Goal: Task Accomplishment & Management: Use online tool/utility

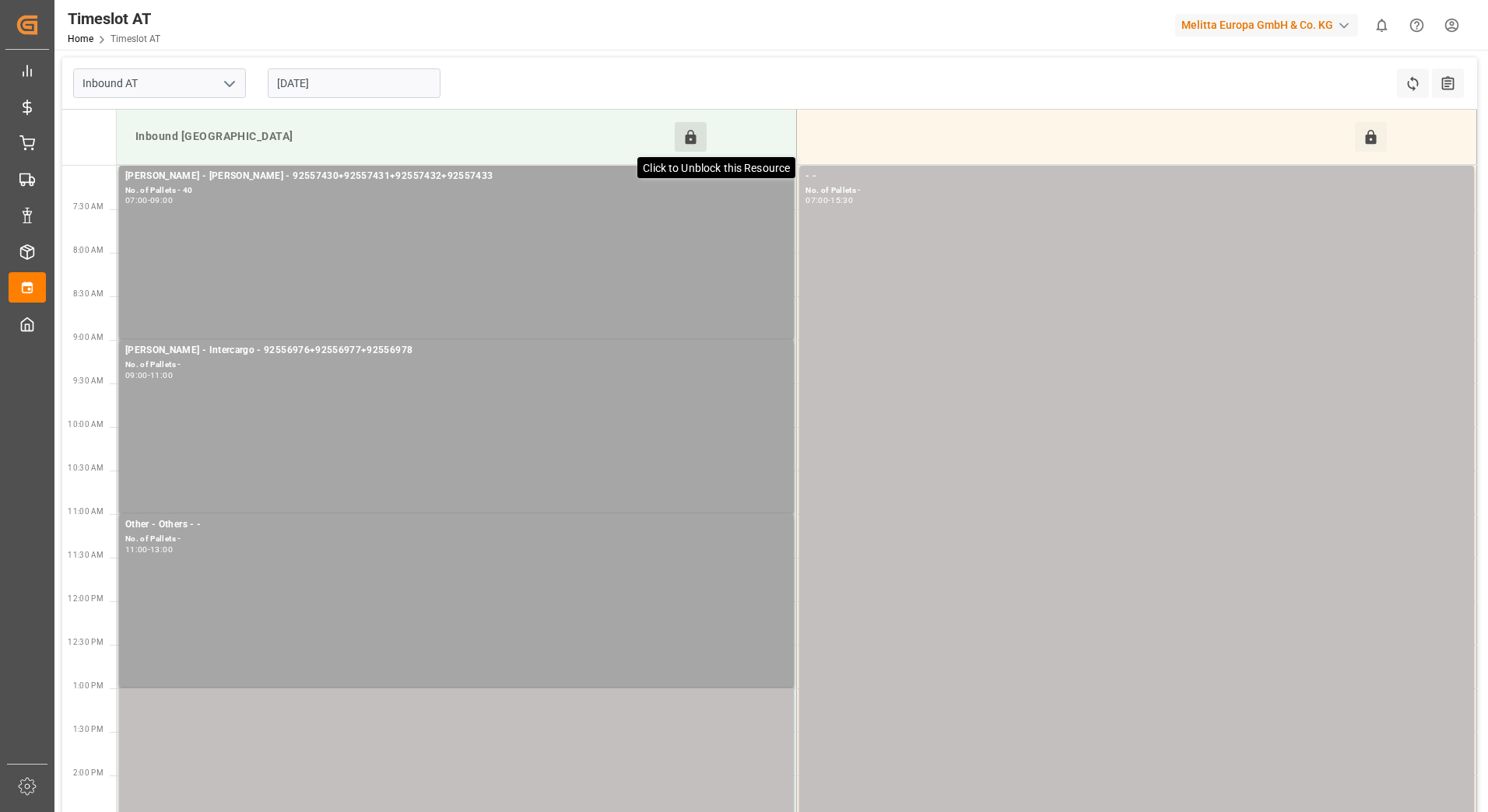
click at [690, 129] on icon at bounding box center [690, 138] width 16 height 16
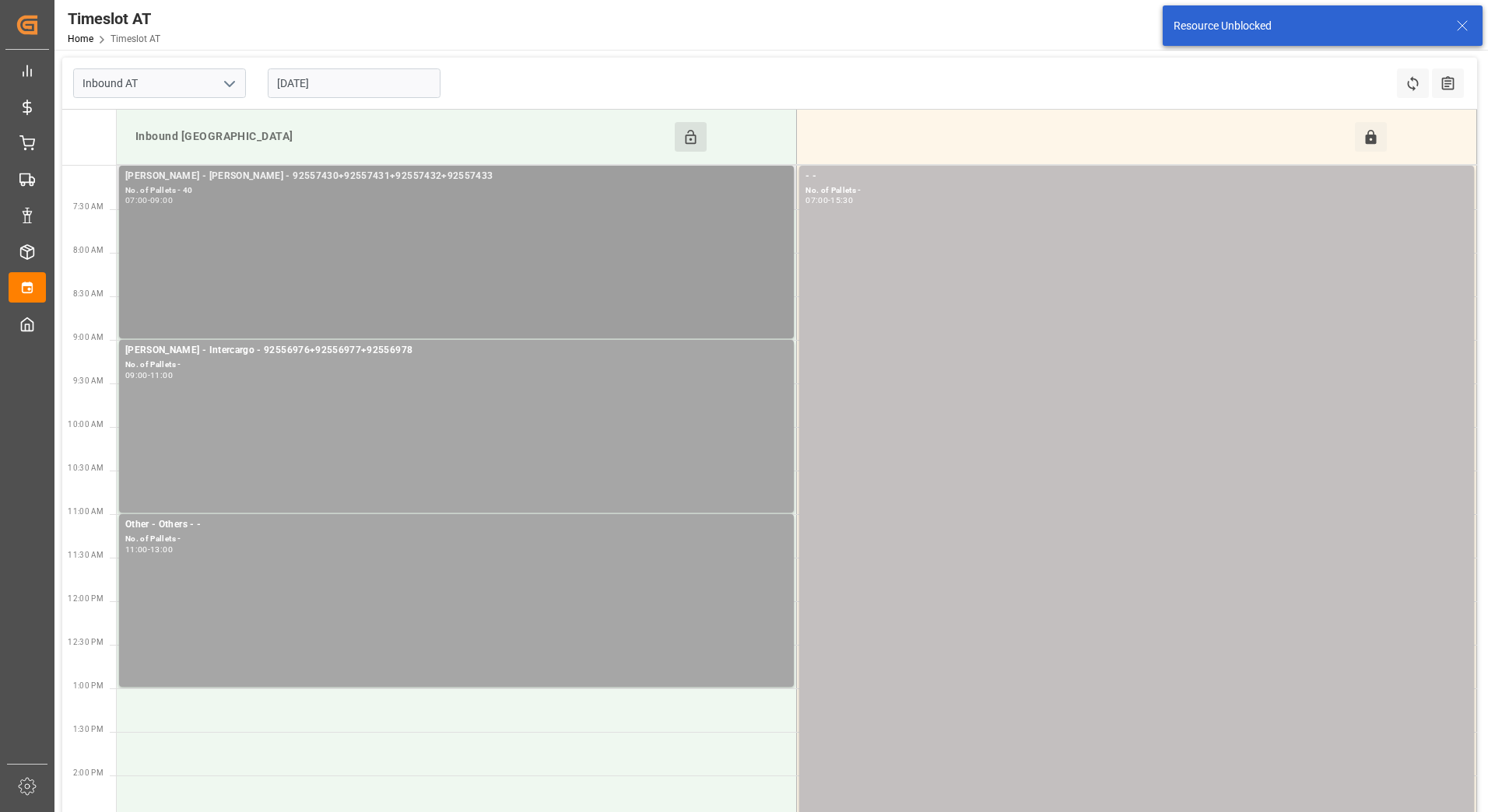
click at [554, 200] on div "07:00 - 09:00" at bounding box center [456, 201] width 662 height 8
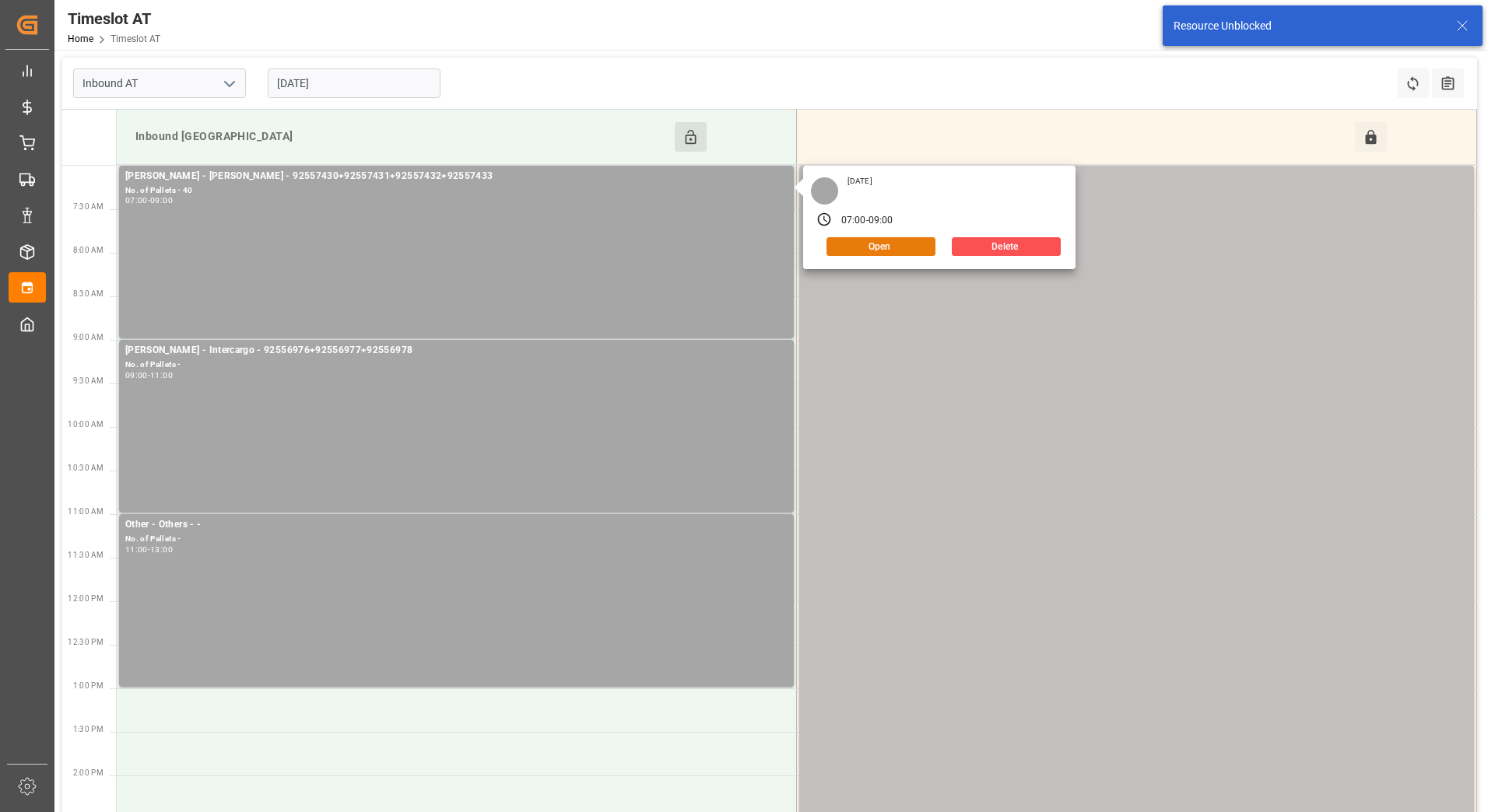
click at [868, 243] on button "Open" at bounding box center [881, 246] width 109 height 19
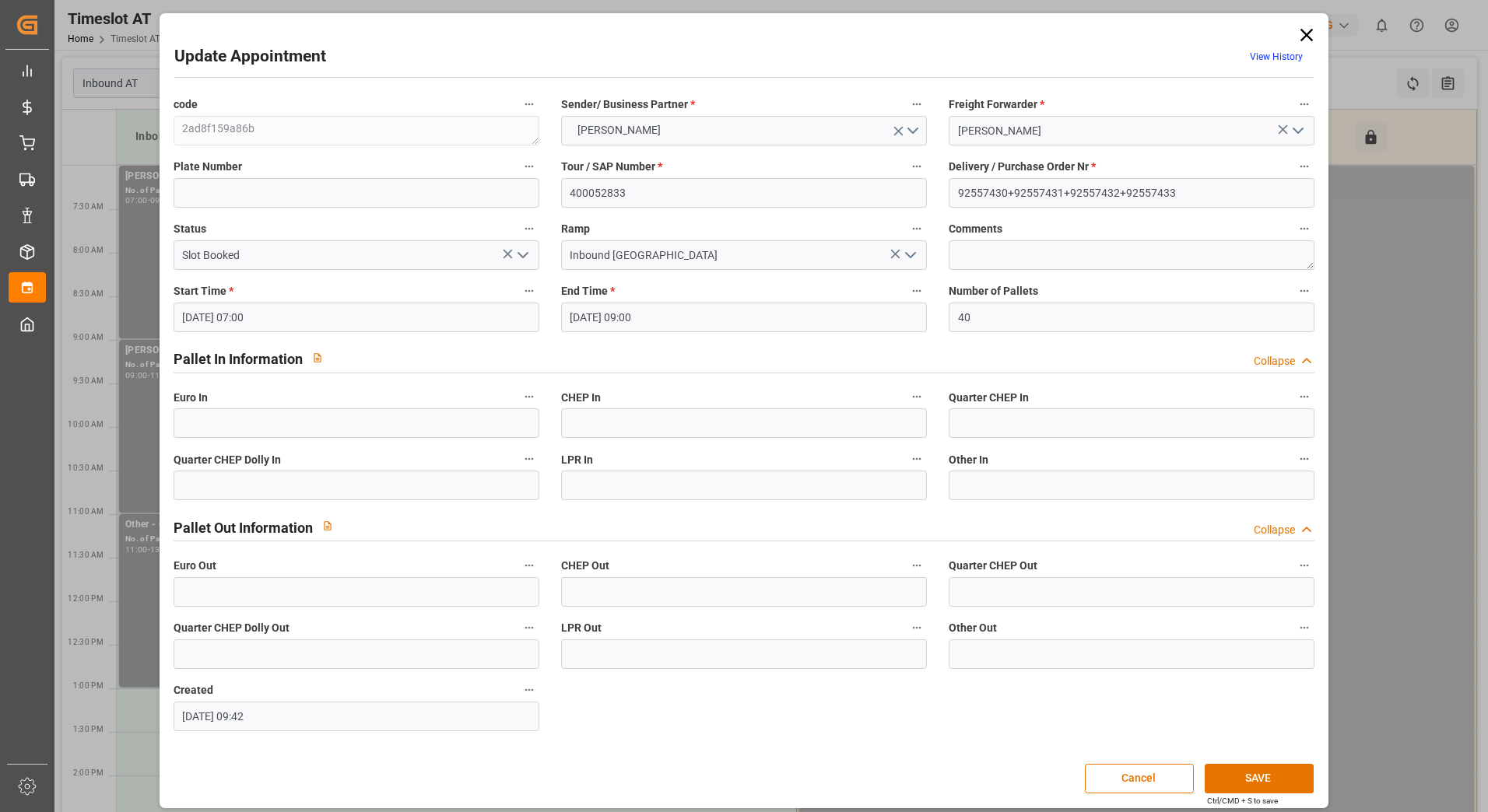
click at [526, 253] on polyline "open menu" at bounding box center [522, 255] width 9 height 5
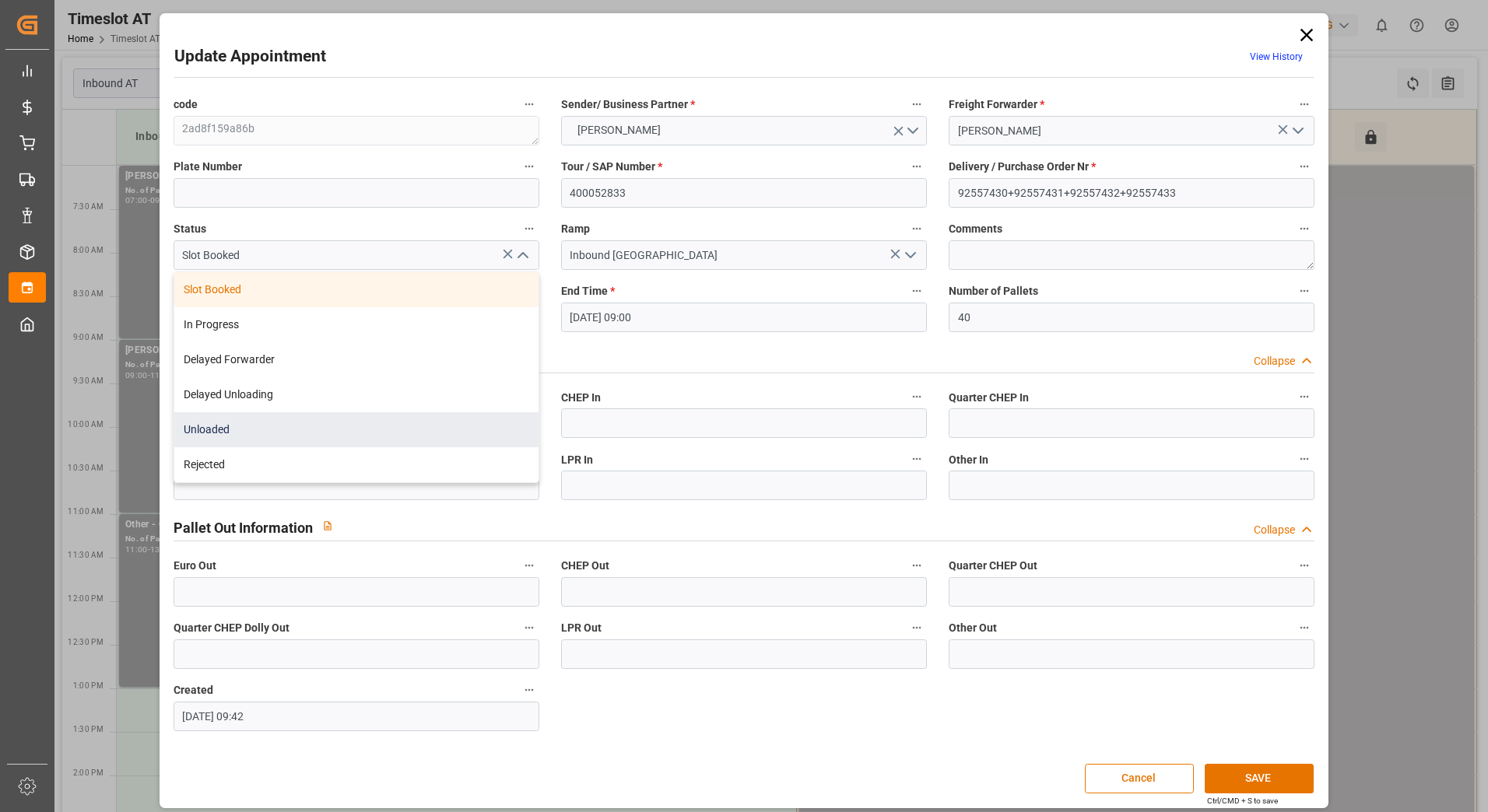
click at [397, 441] on div "Unloaded" at bounding box center [357, 430] width 364 height 35
type input "Unloaded"
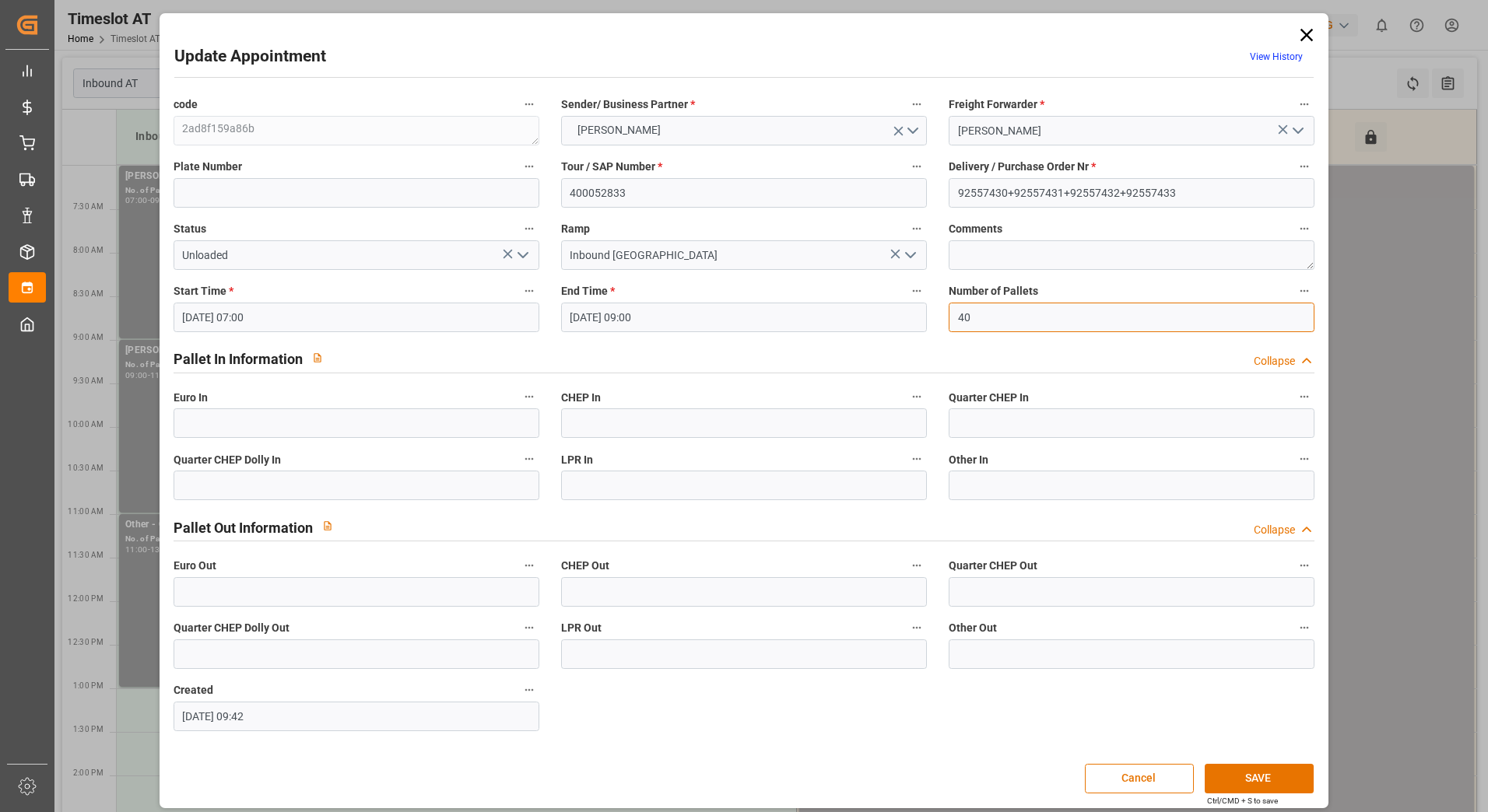
click at [988, 323] on input "40" at bounding box center [1132, 317] width 366 height 30
type input "41"
click at [433, 413] on input "text" at bounding box center [357, 423] width 366 height 30
type input "41"
click at [1258, 782] on button "SAVE" at bounding box center [1259, 779] width 109 height 30
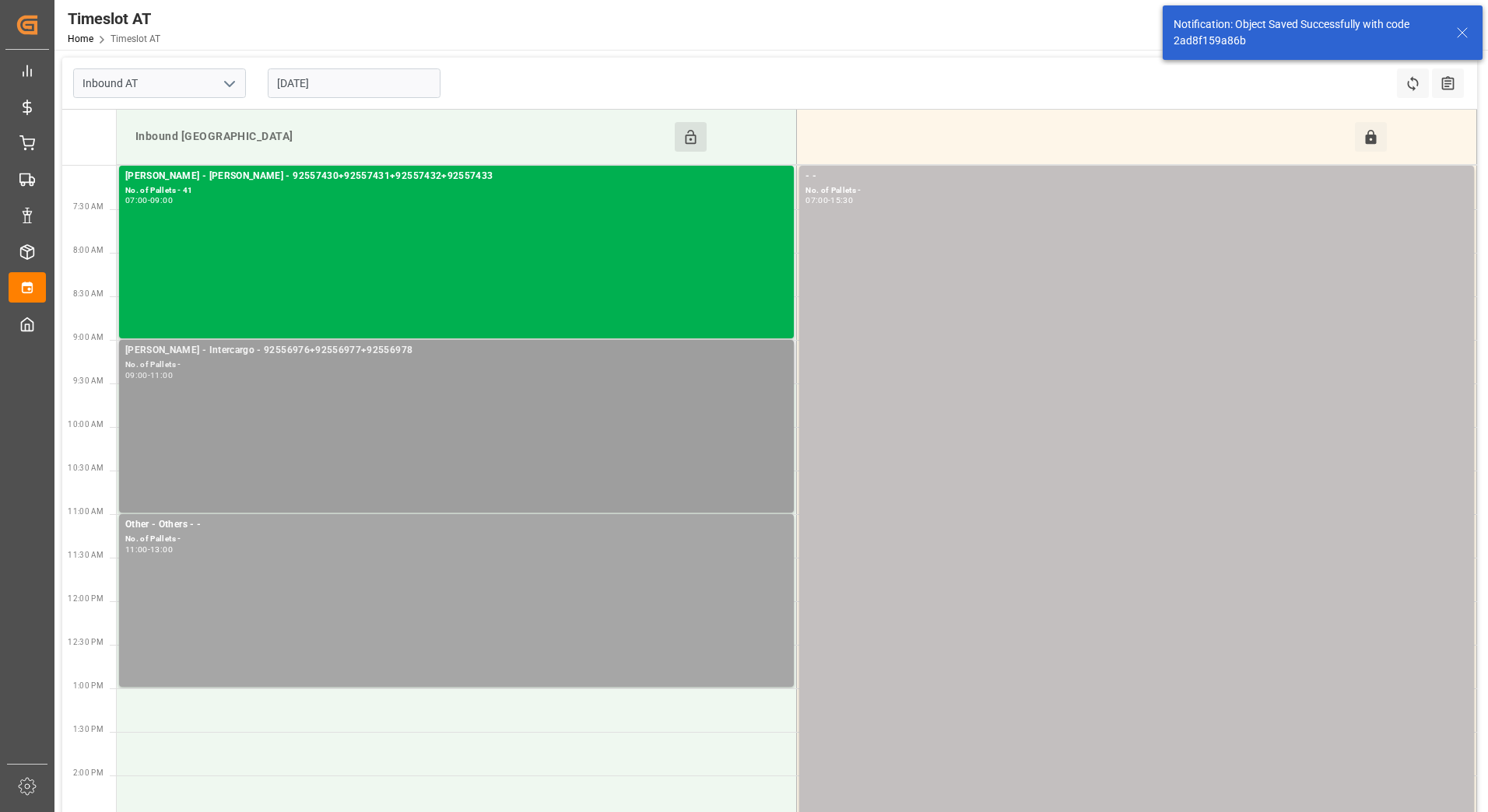
click at [686, 404] on div "Melitta Rhenus - Intercargo - 92556976+92556977+92556978 No. of Pallets - 09:00…" at bounding box center [456, 427] width 662 height 166
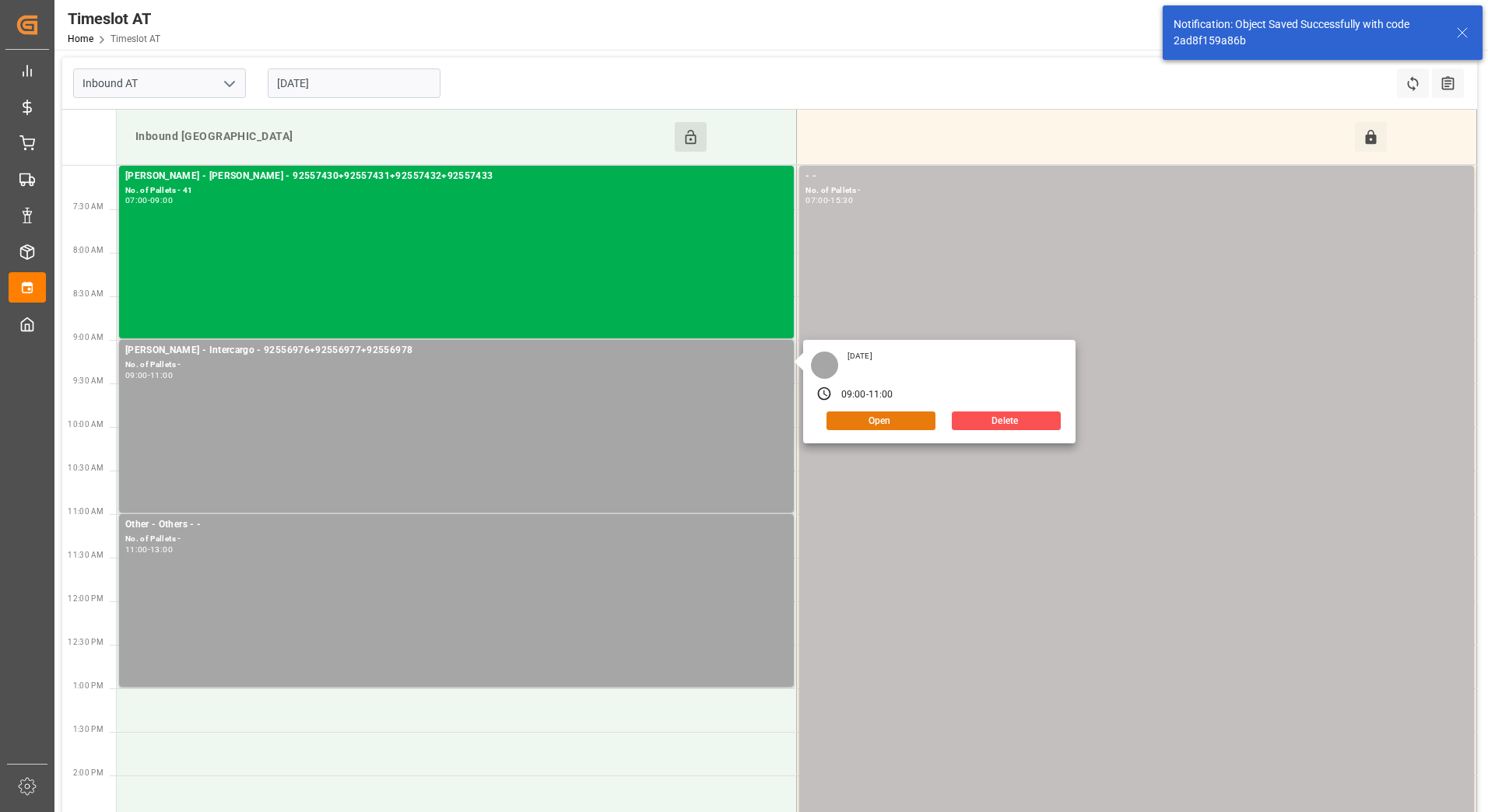
click at [925, 422] on button "Open" at bounding box center [881, 421] width 109 height 19
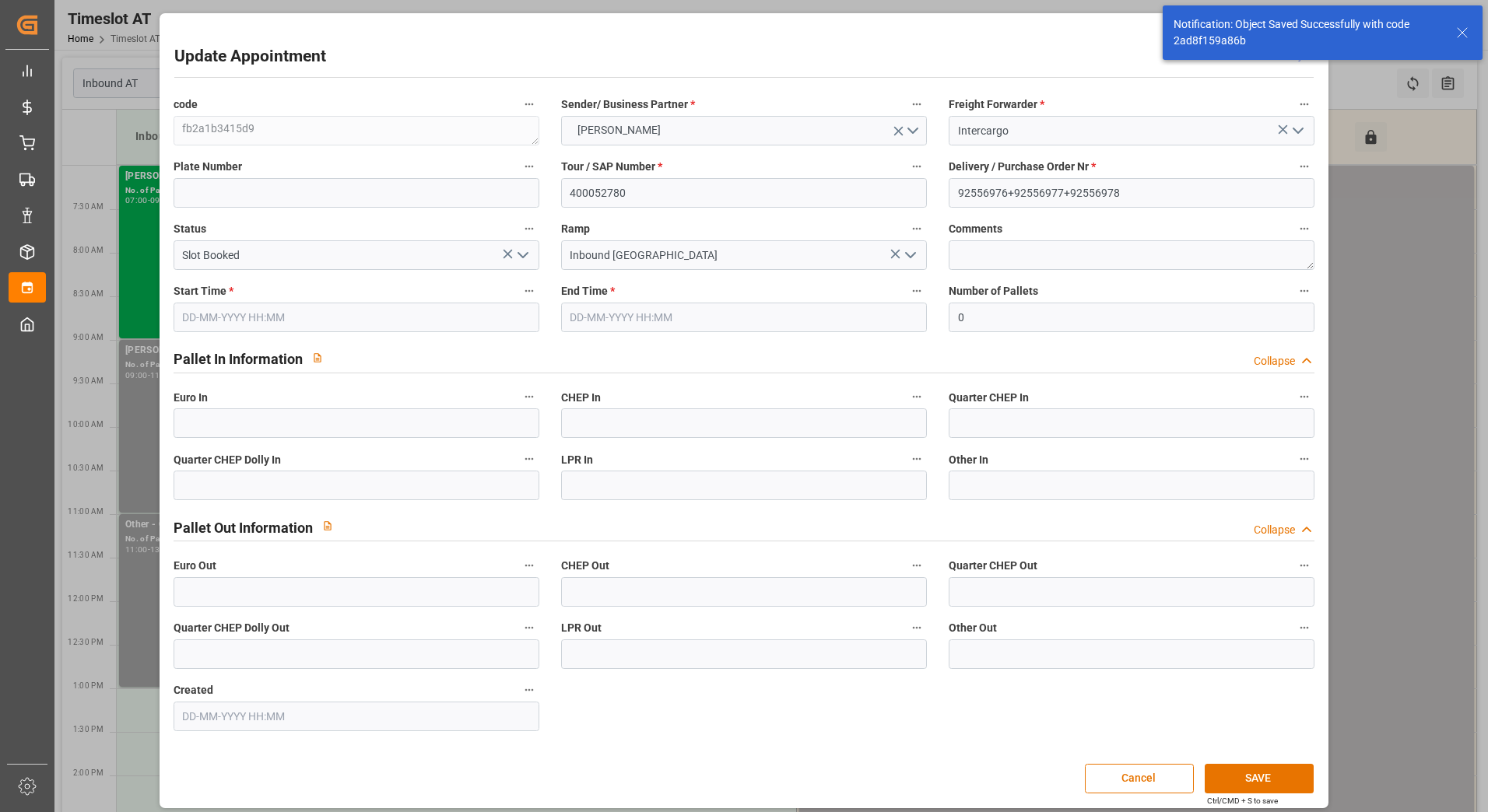
type input "15-09-2025 09:00"
type input "15-09-2025 11:00"
type input "10-09-2025 09:22"
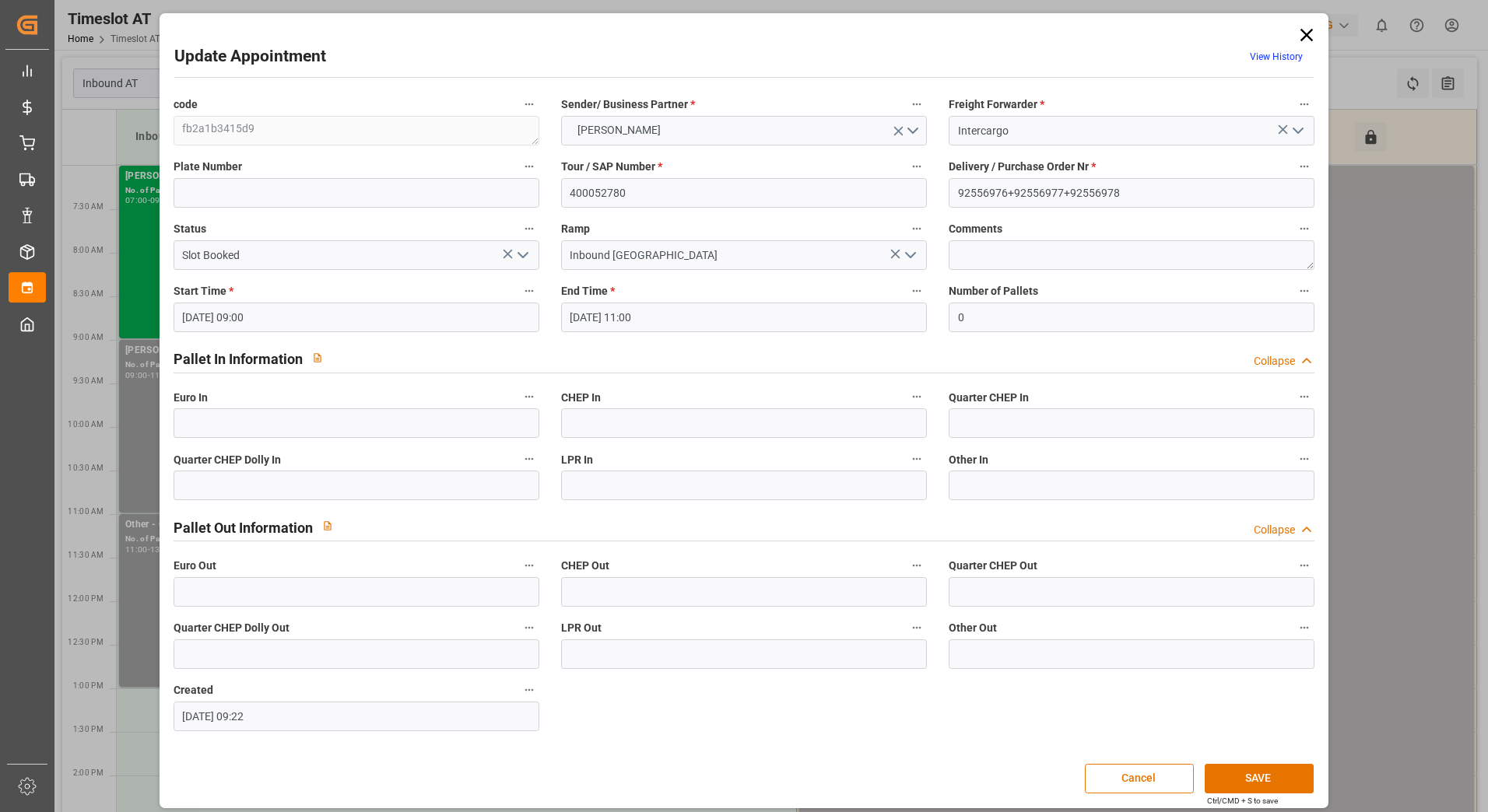
click at [522, 254] on icon "open menu" at bounding box center [522, 255] width 19 height 19
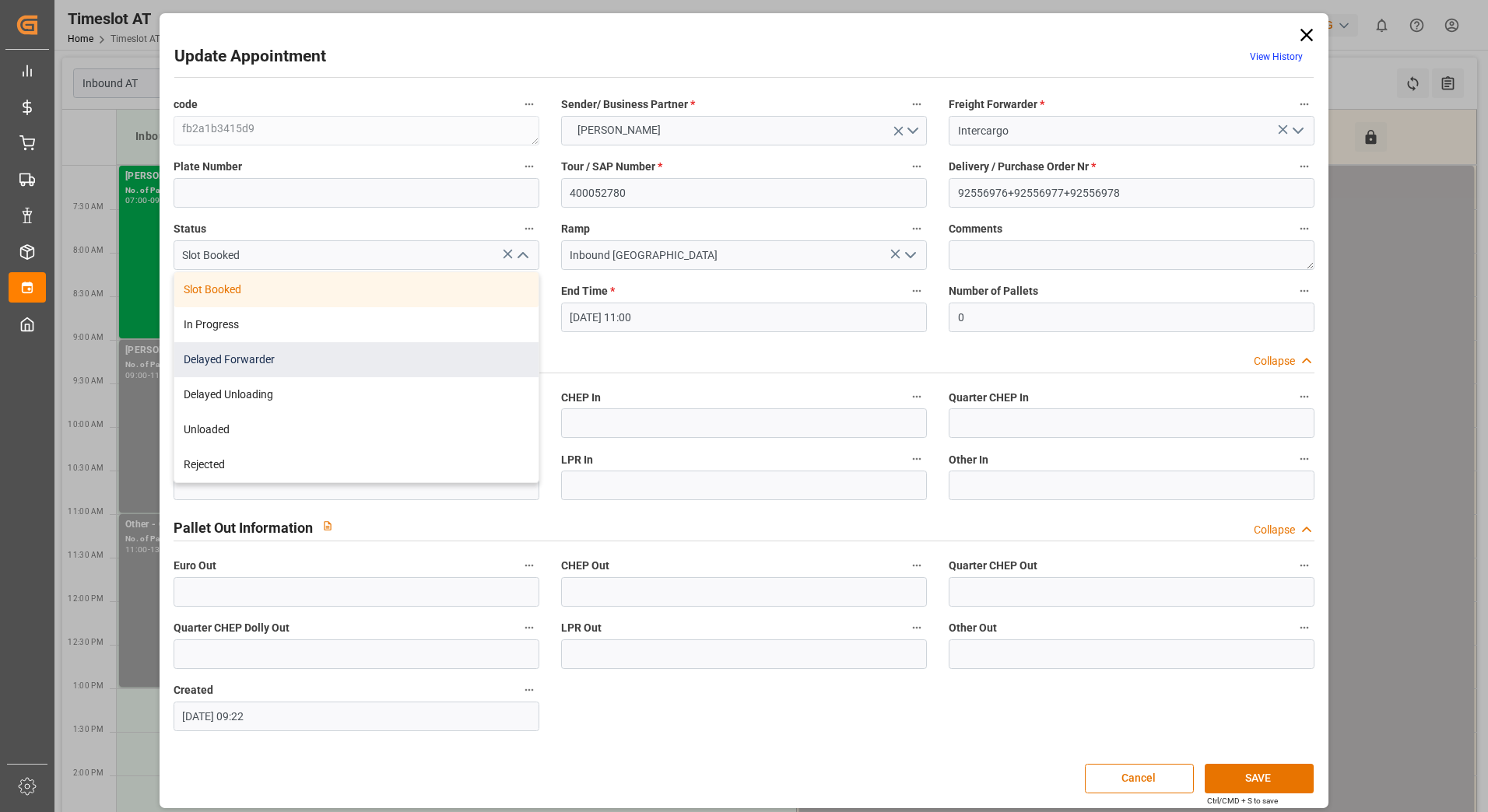
click at [385, 344] on div "Delayed Forwarder" at bounding box center [357, 360] width 364 height 35
type input "Delayed Forwarder"
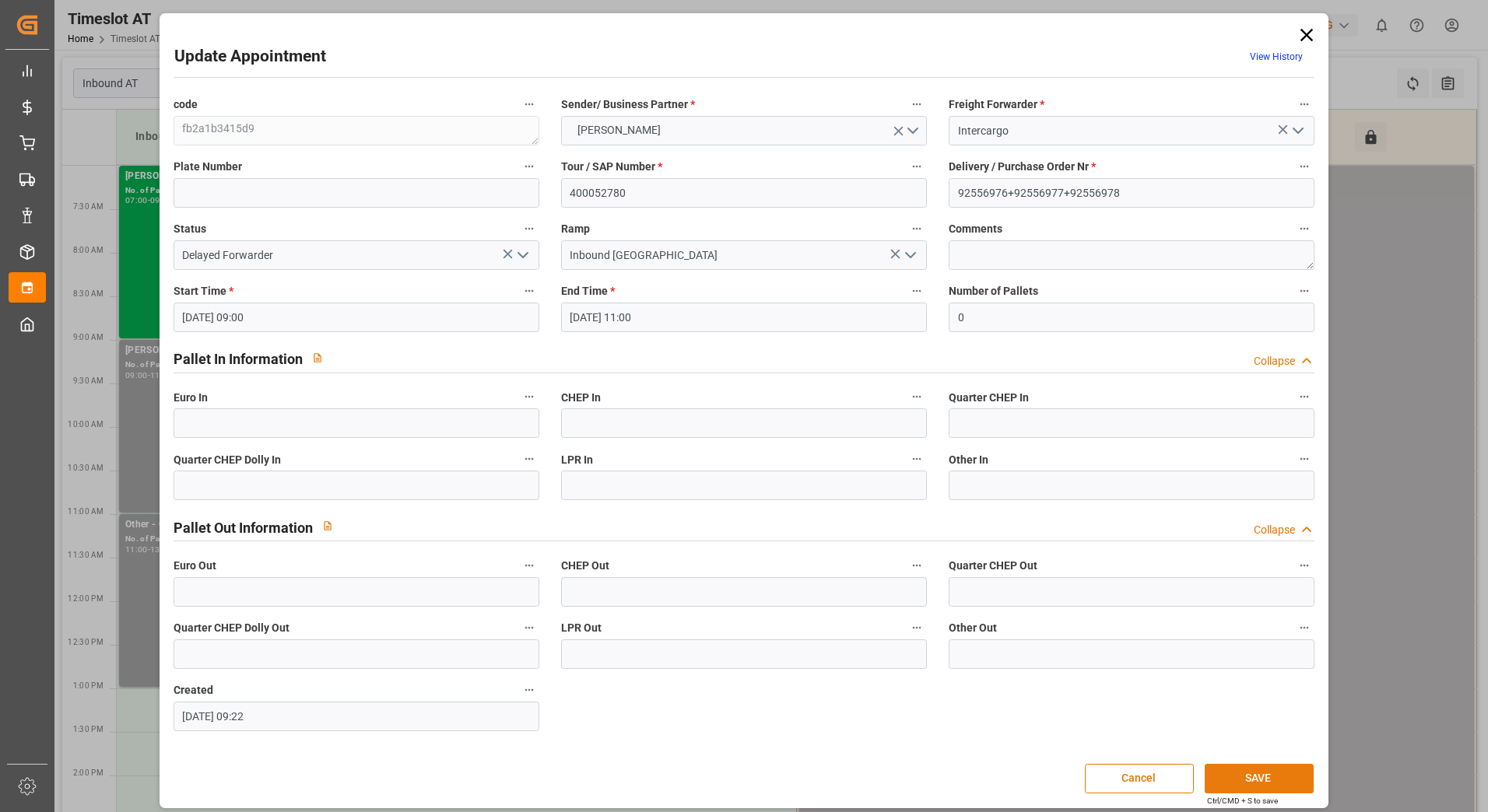
click at [1275, 780] on button "SAVE" at bounding box center [1259, 779] width 109 height 30
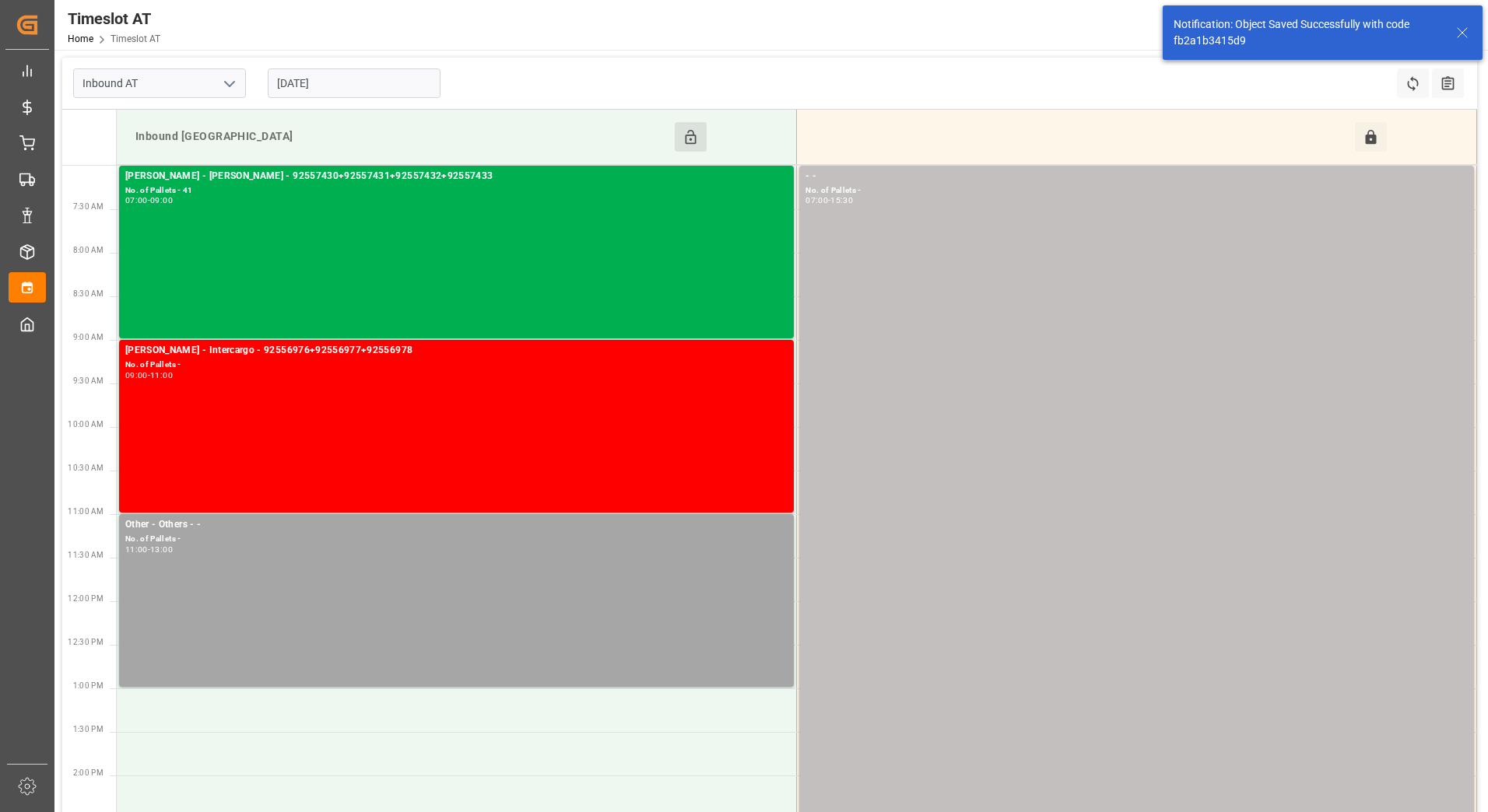
click at [682, 133] on button "Click to Block this Resource" at bounding box center [690, 137] width 32 height 30
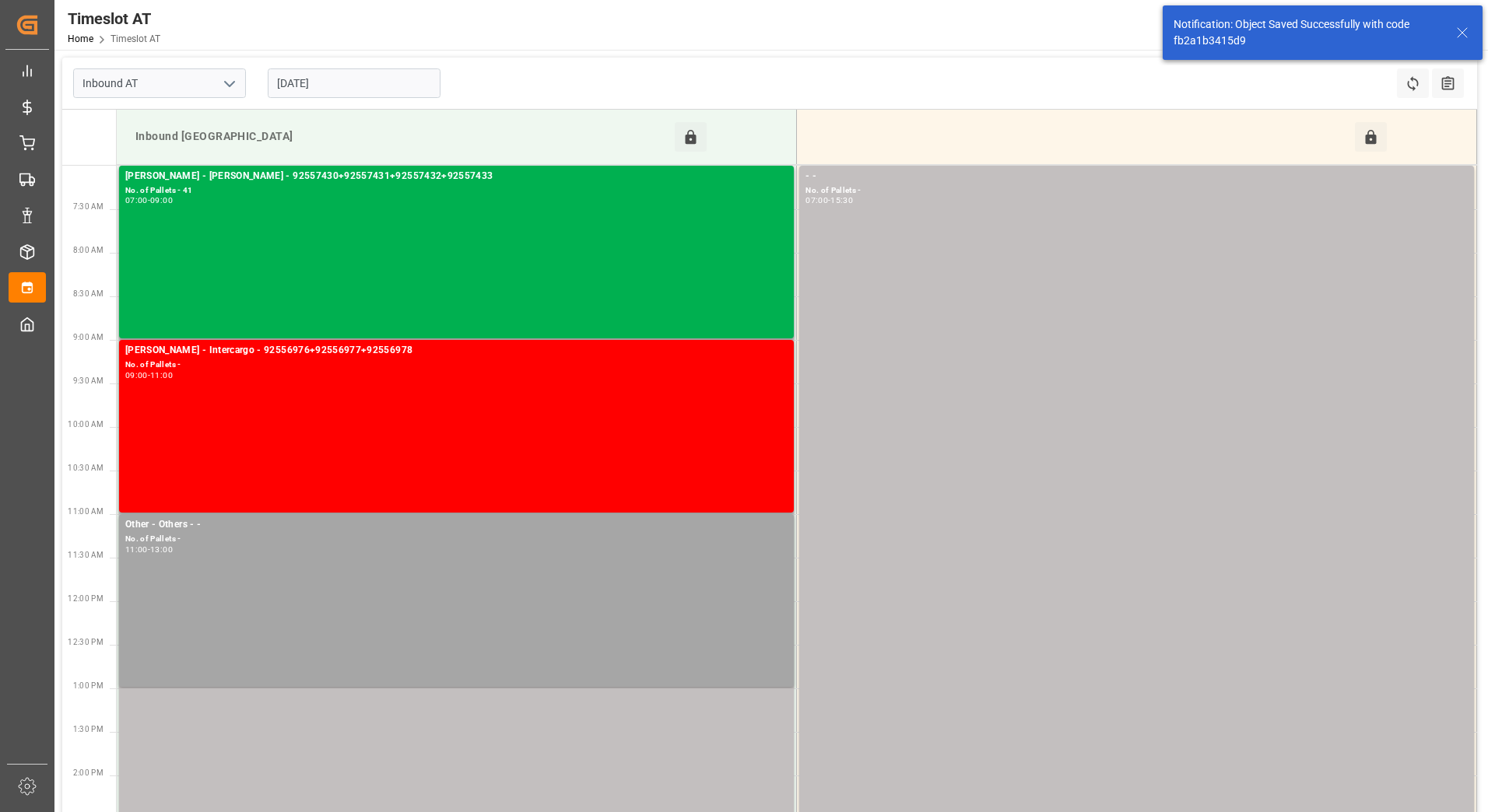
click at [381, 83] on input "[DATE]" at bounding box center [354, 83] width 173 height 30
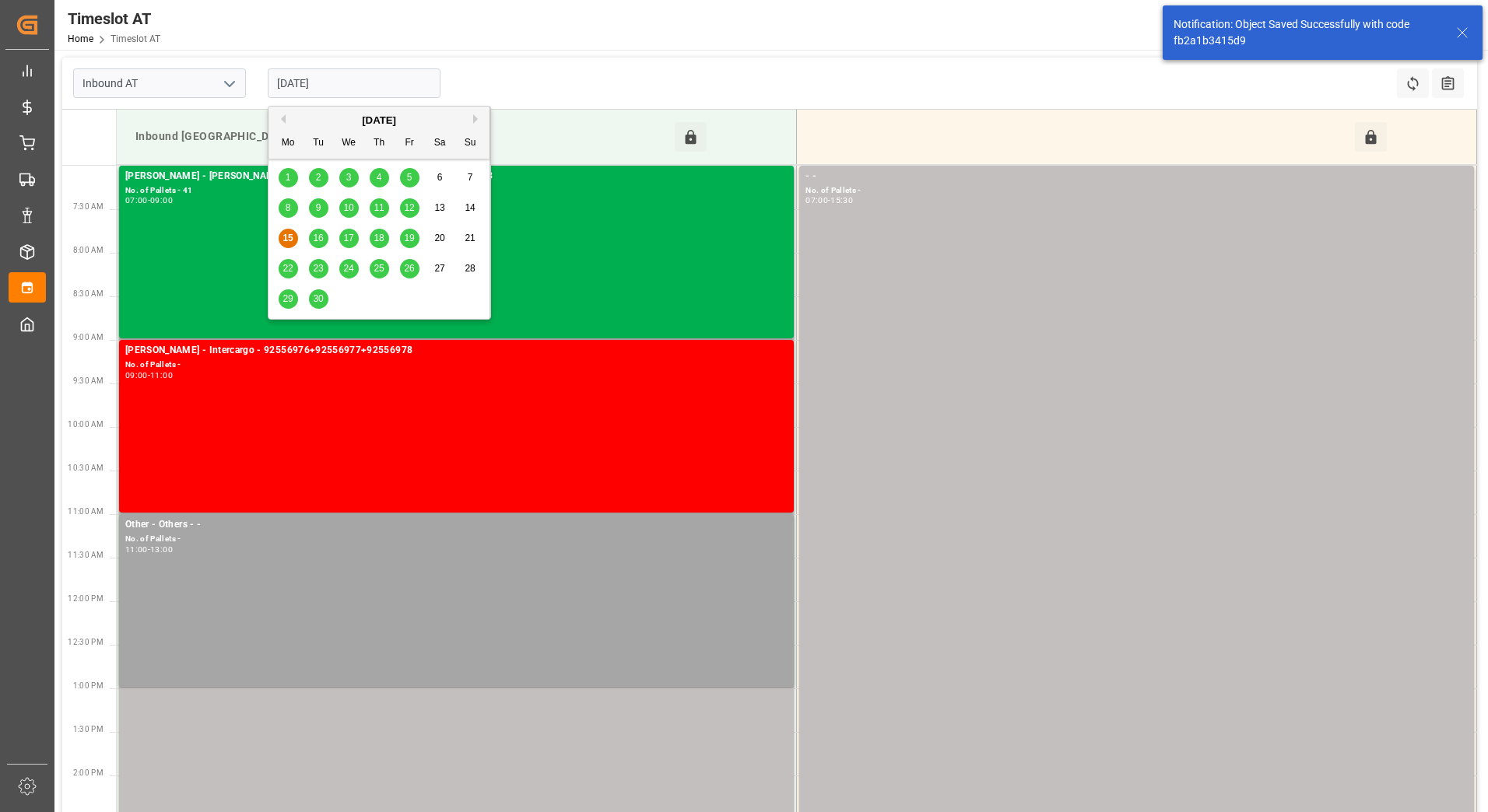
click at [321, 238] on span "16" at bounding box center [318, 237] width 10 height 11
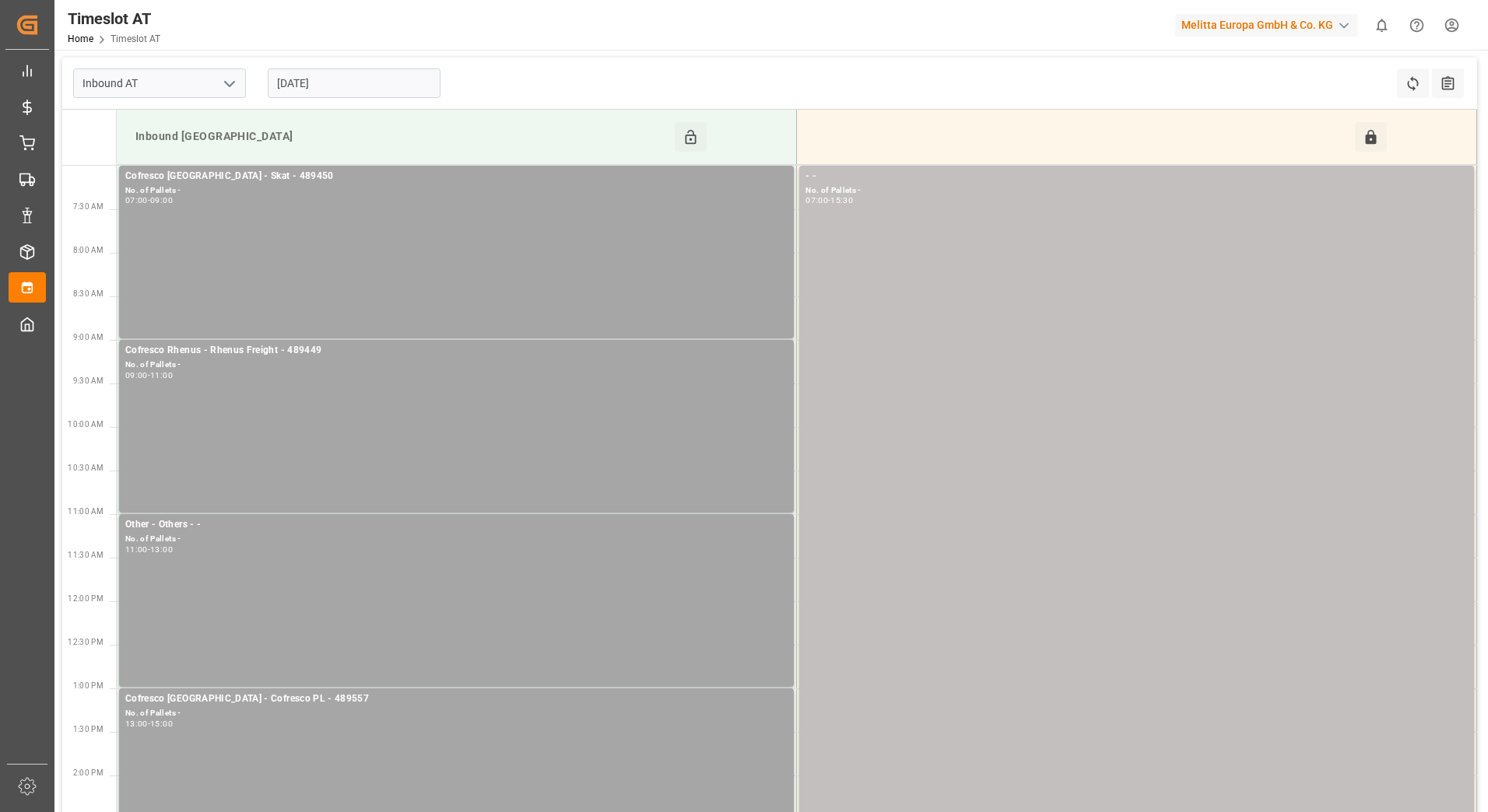
click at [370, 89] on input "[DATE]" at bounding box center [354, 83] width 173 height 30
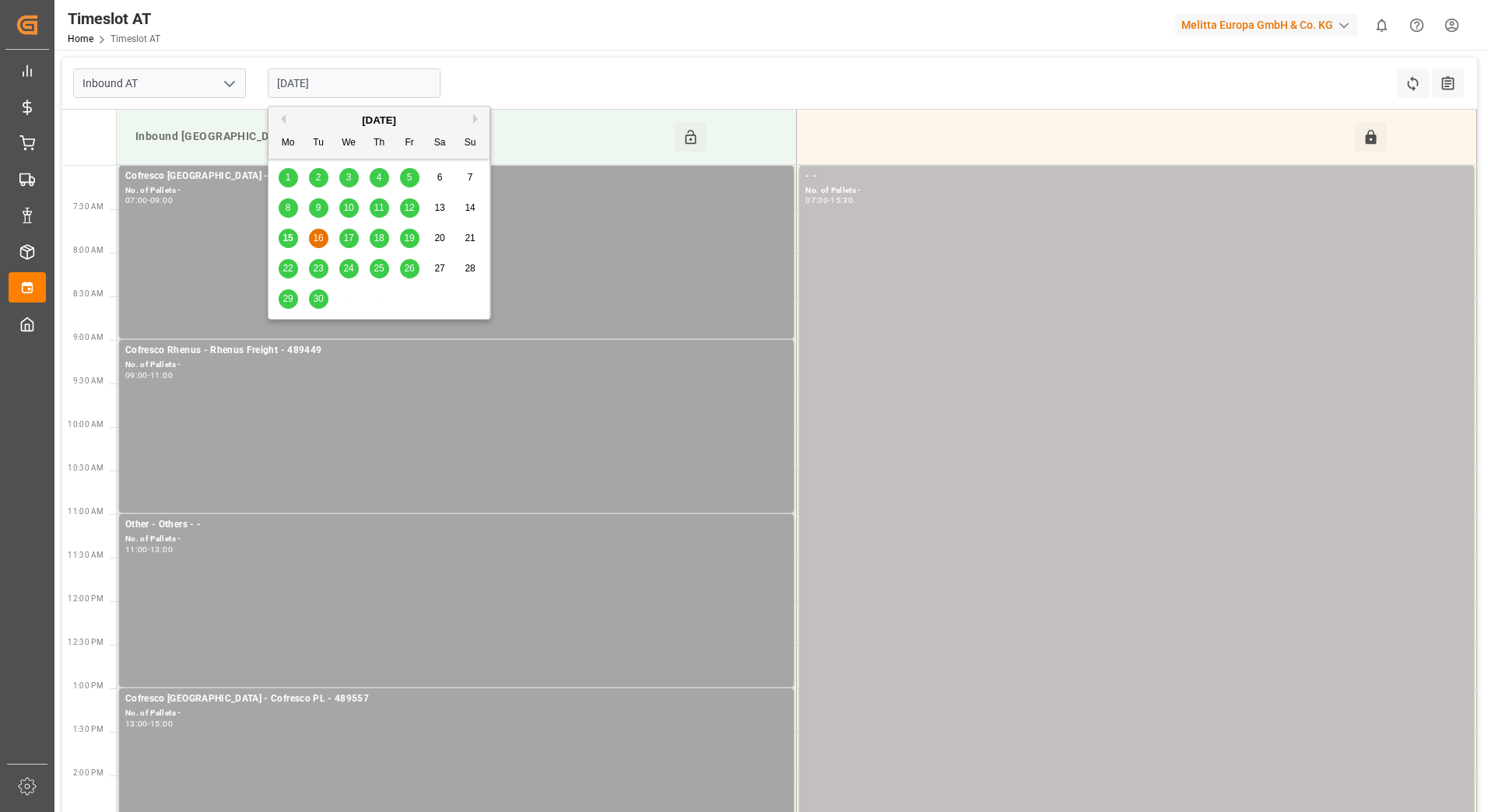
click at [353, 244] on span "17" at bounding box center [349, 237] width 10 height 11
type input "17-09-2025"
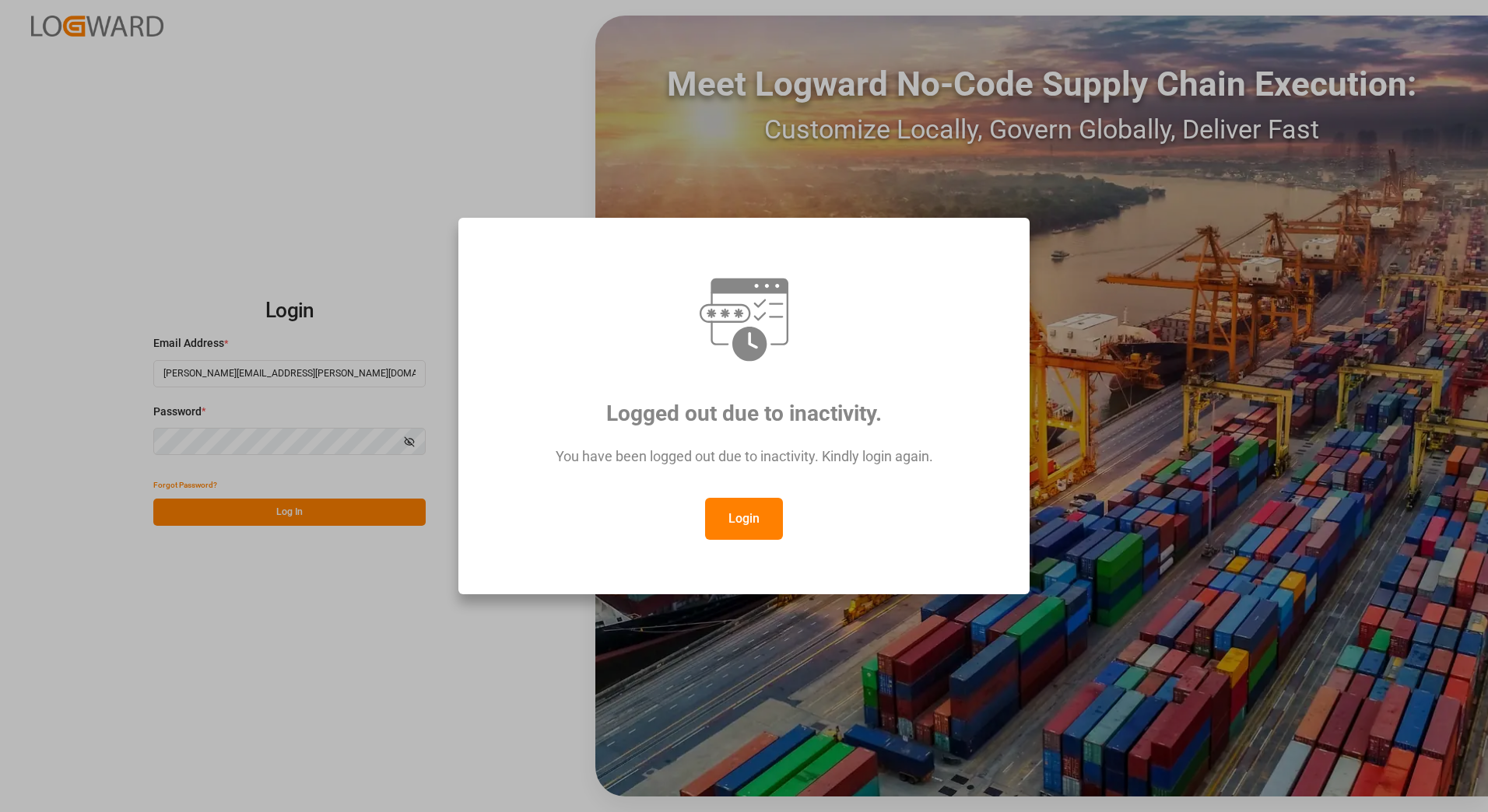
click at [742, 511] on button "Login" at bounding box center [744, 519] width 77 height 42
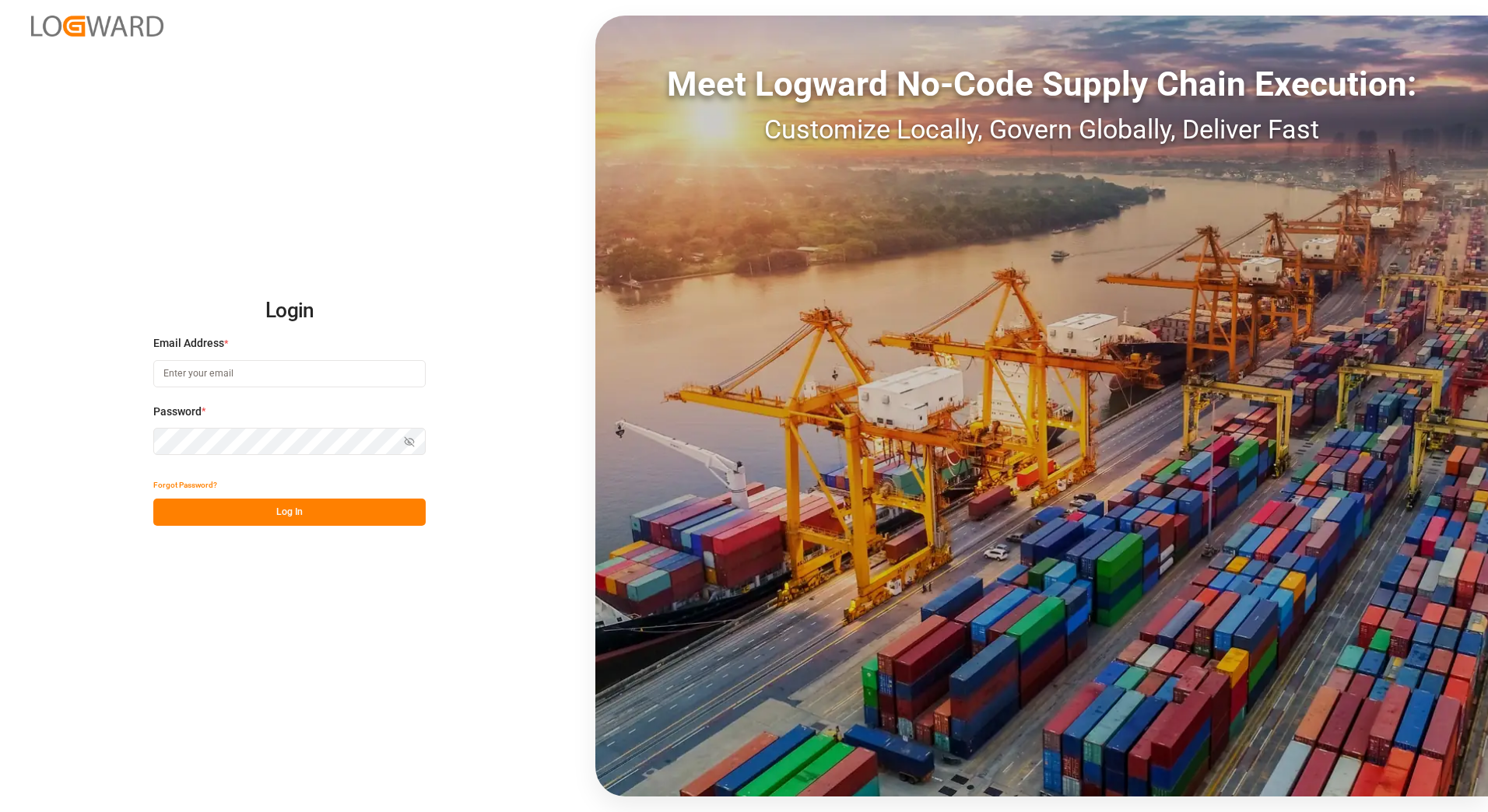
type input "[PERSON_NAME][EMAIL_ADDRESS][PERSON_NAME][DOMAIN_NAME]"
click at [301, 511] on button "Log In" at bounding box center [289, 512] width 273 height 27
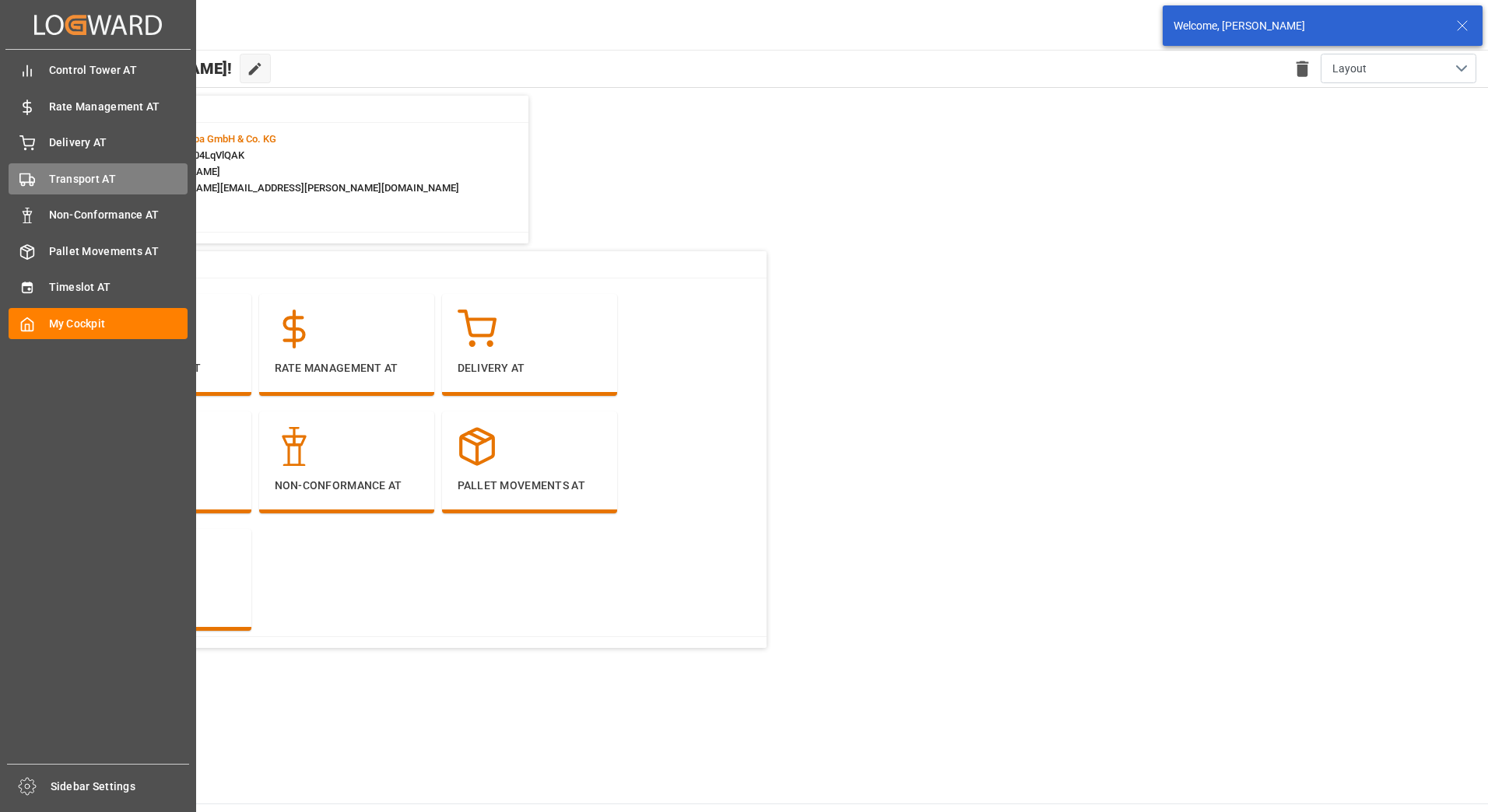
click at [55, 178] on span "Transport AT" at bounding box center [119, 180] width 139 height 16
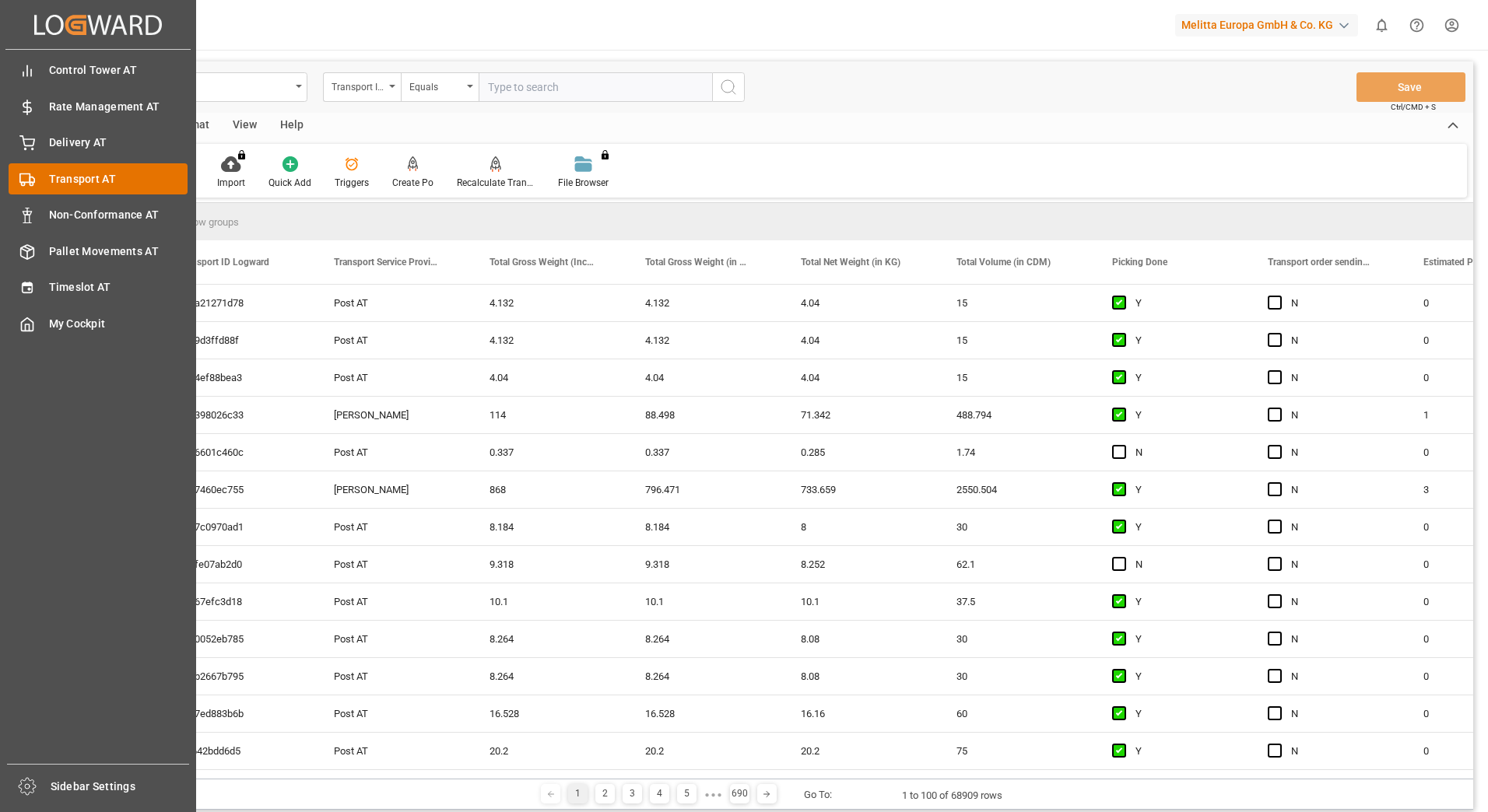
click at [60, 178] on span "Transport AT" at bounding box center [119, 180] width 139 height 16
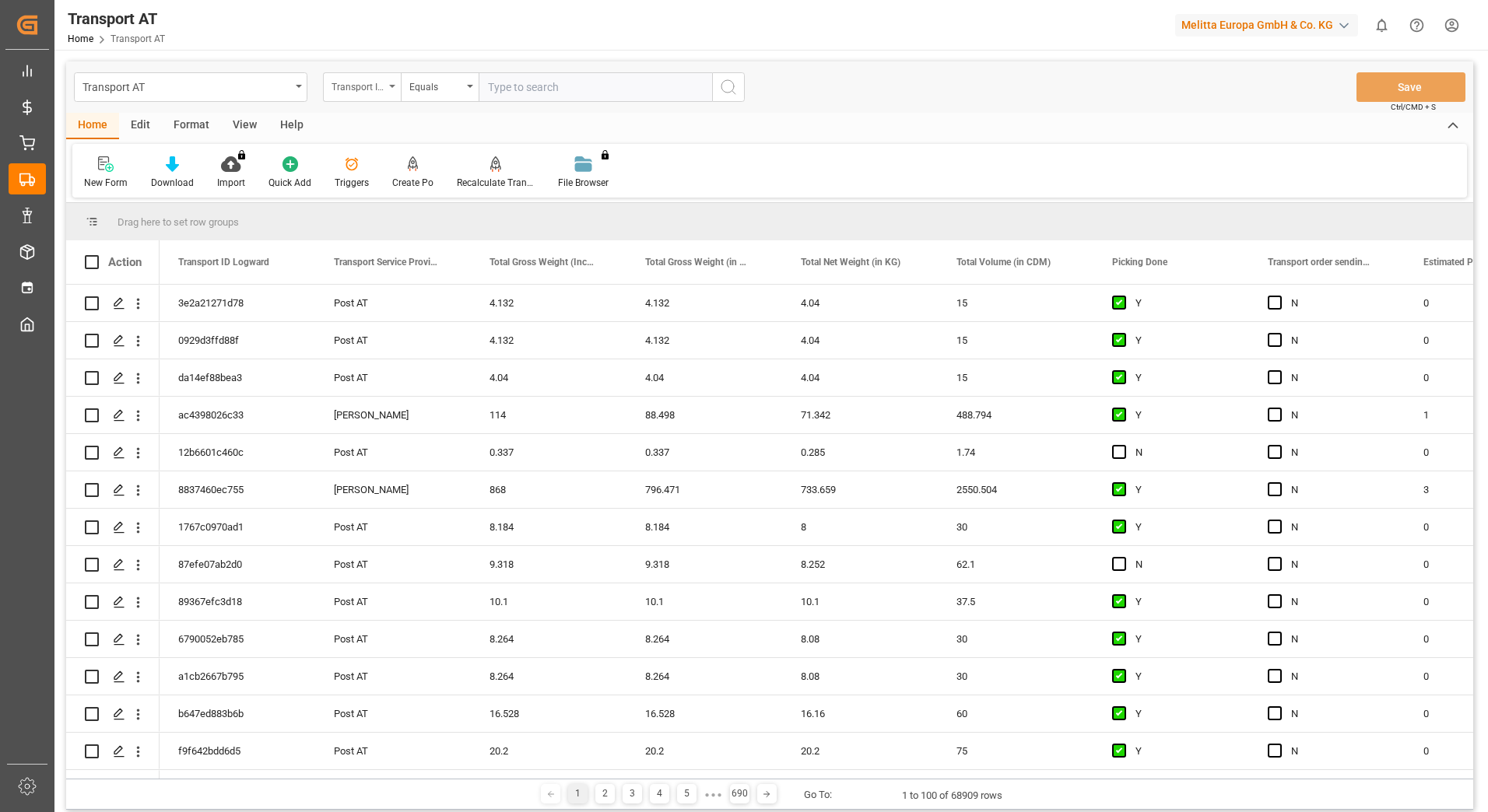
click at [368, 90] on div "Transport ID Logward" at bounding box center [358, 86] width 53 height 18
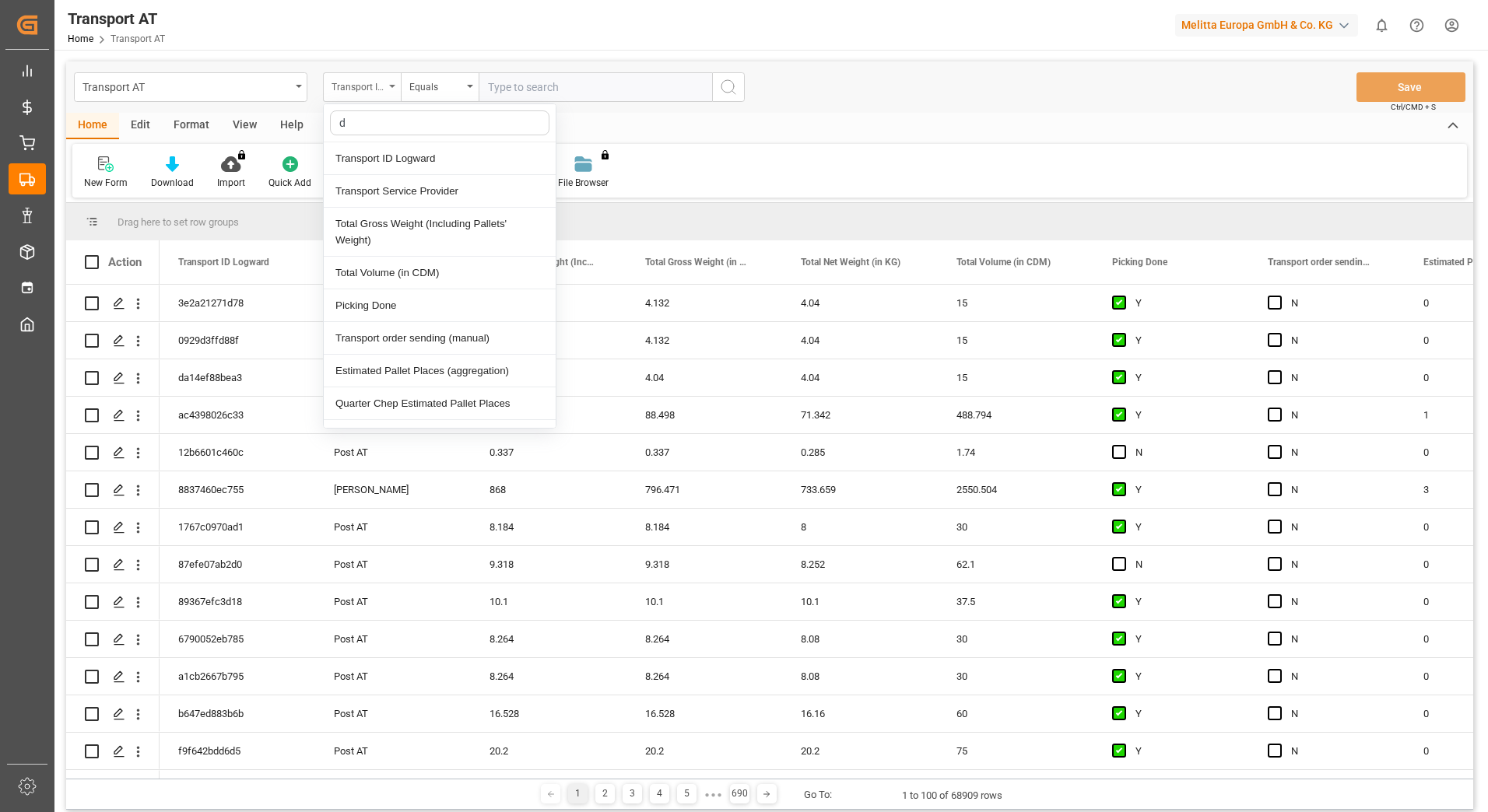
type input "do"
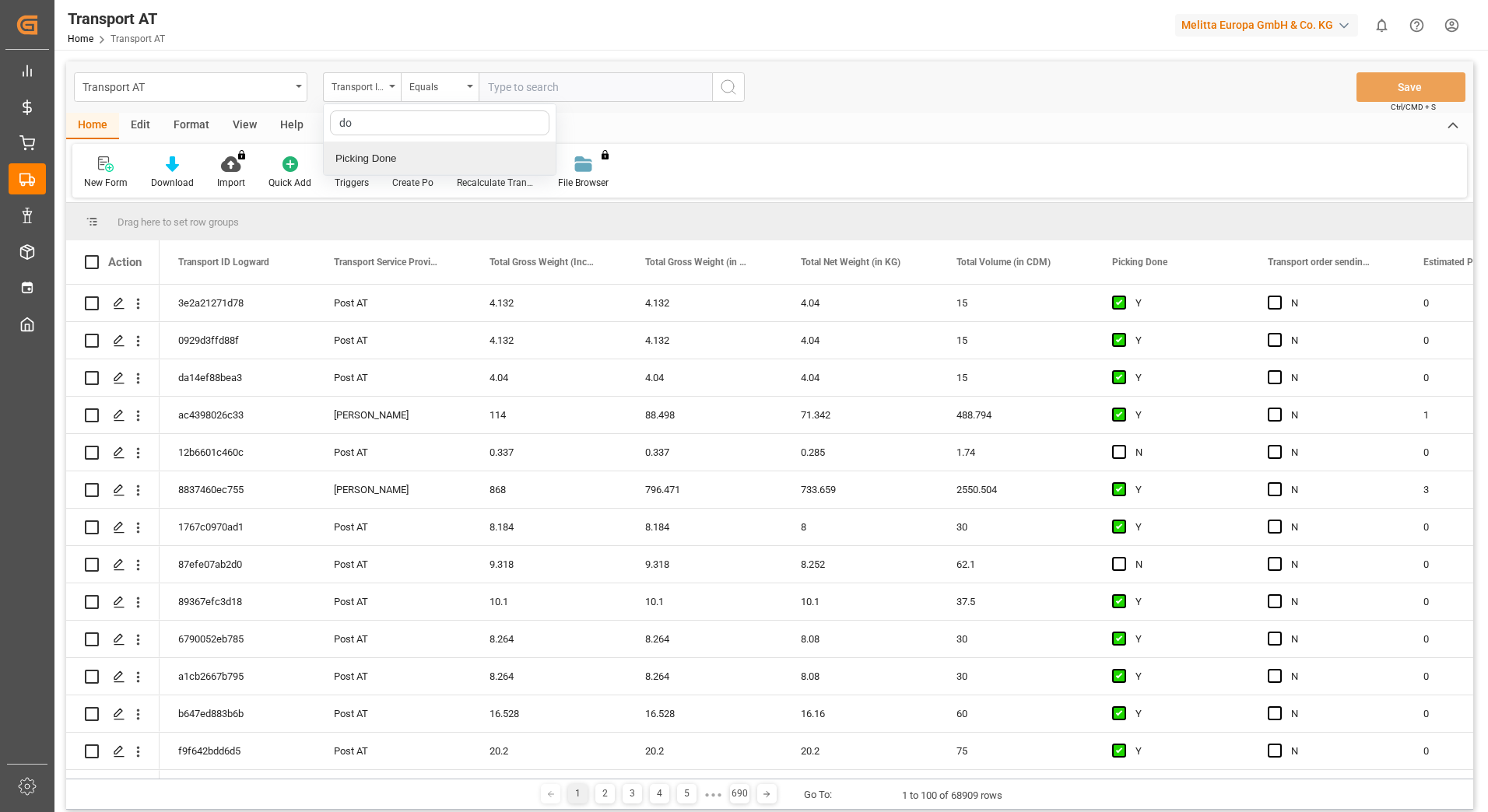
click at [387, 151] on div "Picking Done" at bounding box center [440, 159] width 232 height 33
click at [517, 82] on input "text" at bounding box center [595, 87] width 233 height 30
type input "Y"
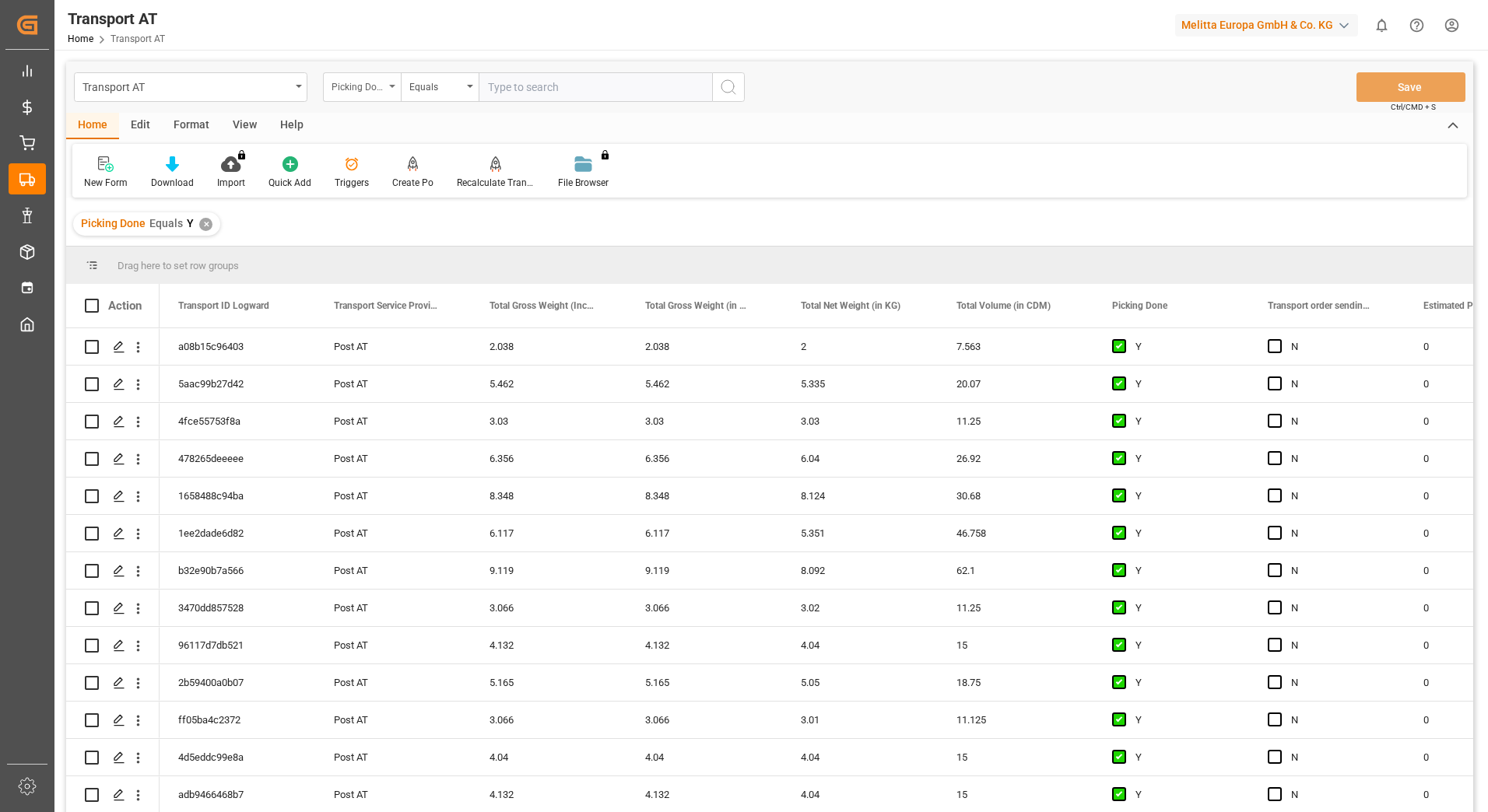
click at [381, 90] on div "Picking Done" at bounding box center [358, 86] width 53 height 18
type input "manu"
click at [415, 157] on div "Transport order sending (manual)" at bounding box center [440, 159] width 232 height 33
click at [535, 92] on input "text" at bounding box center [595, 87] width 233 height 30
type input "N"
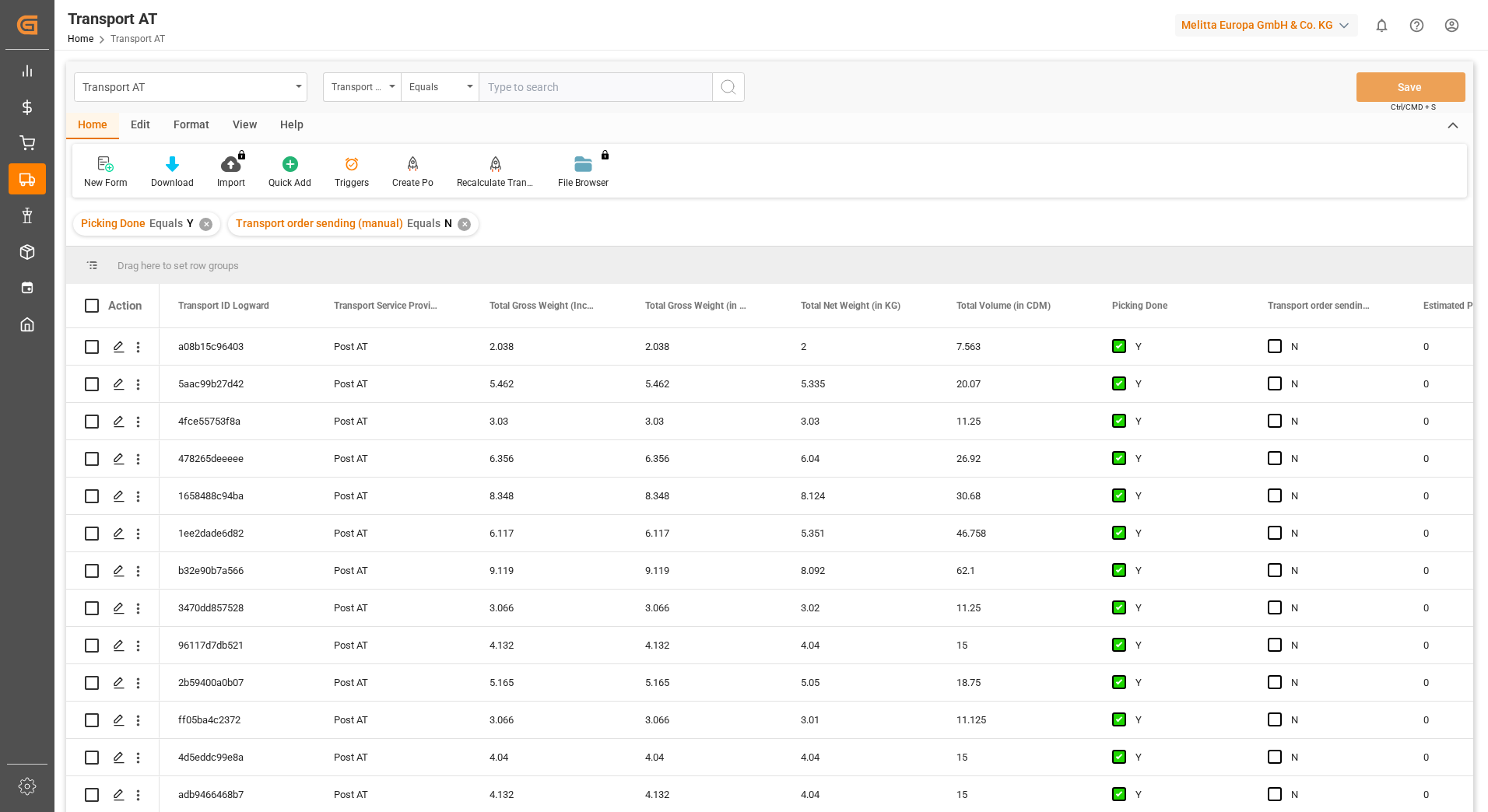
click at [396, 91] on div "Transport order sending (manual)" at bounding box center [362, 87] width 77 height 30
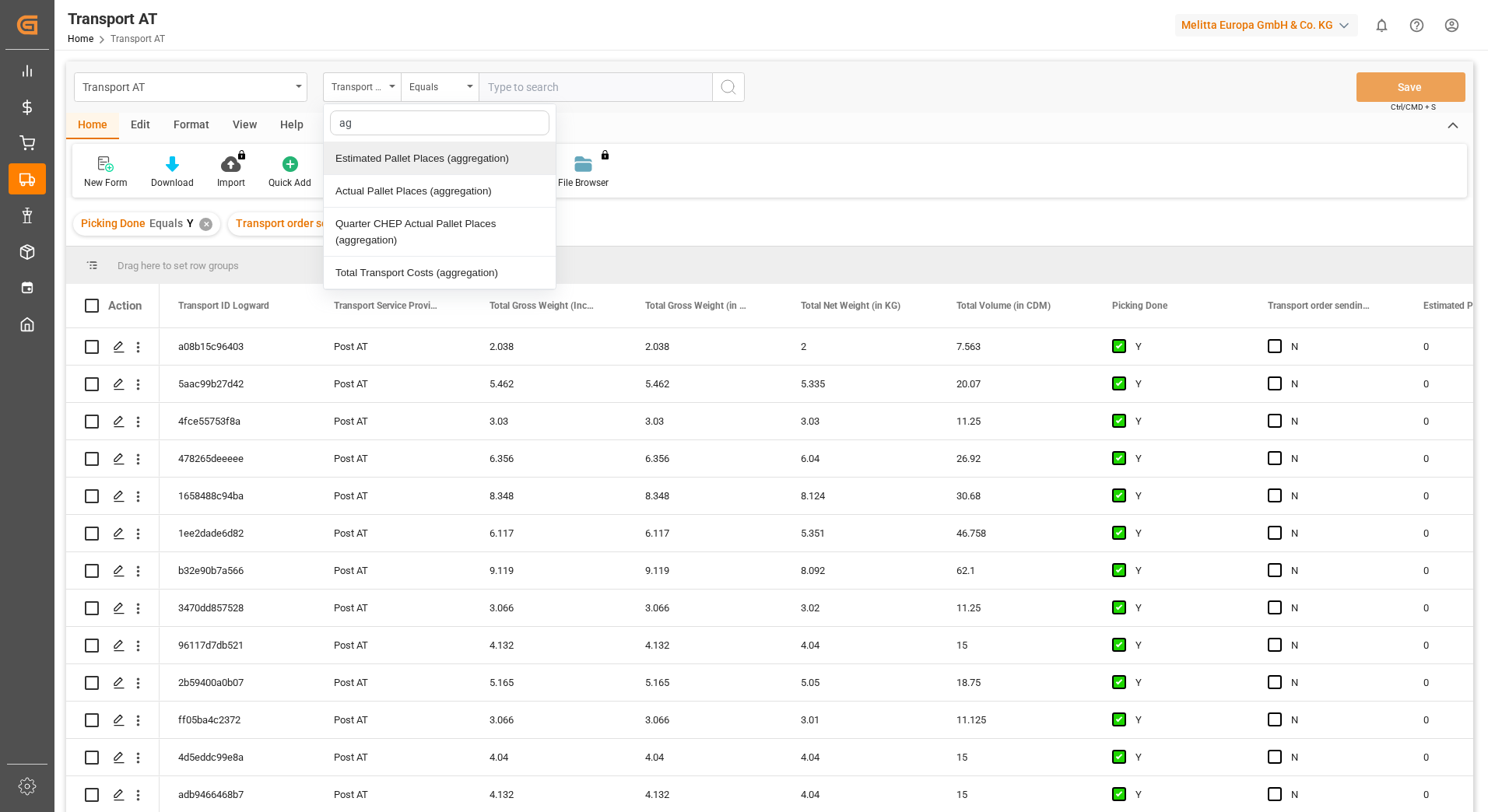
type input "agg"
click at [403, 187] on div "Actual Pallet Places (aggregation)" at bounding box center [440, 192] width 232 height 33
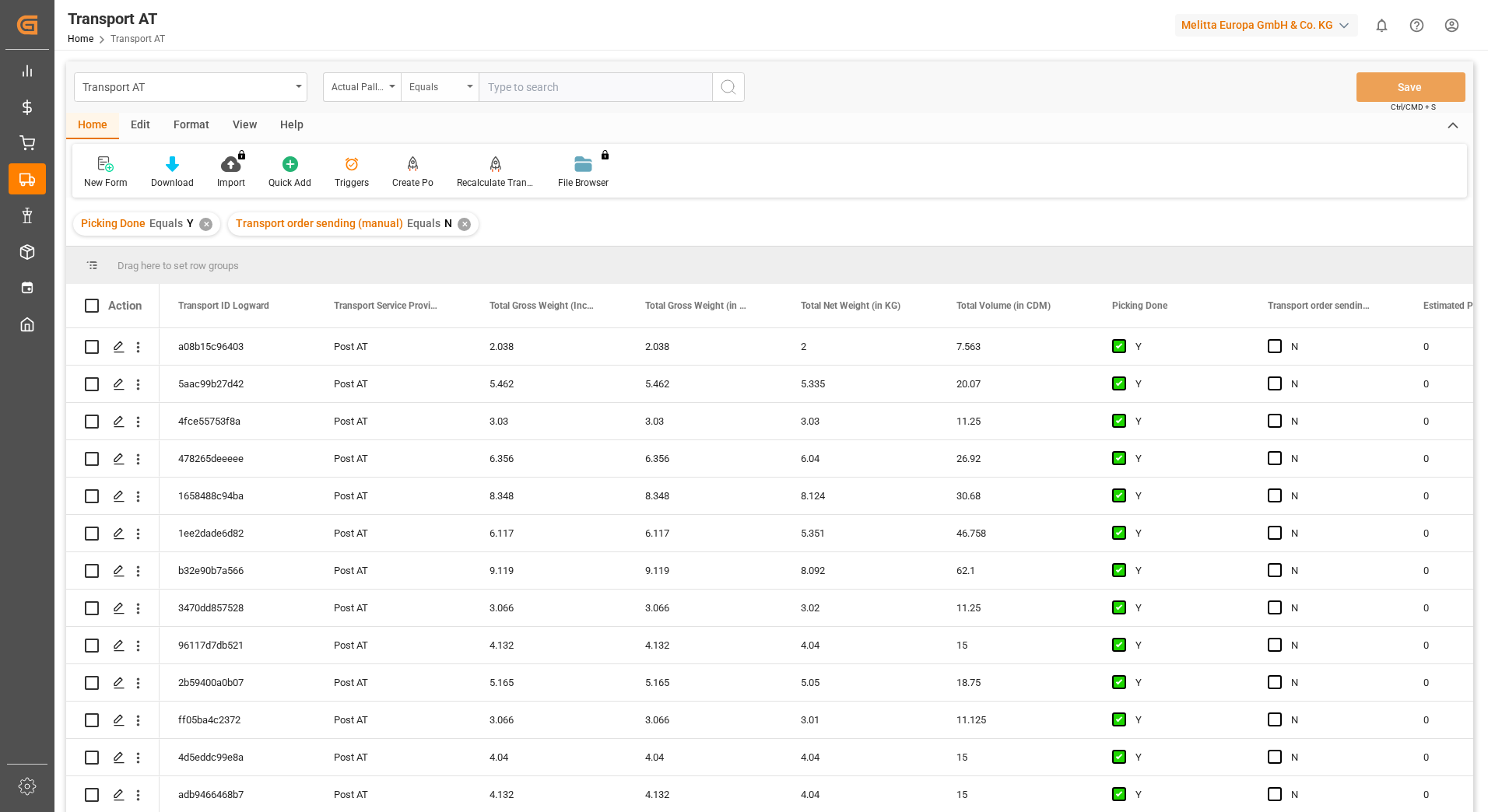
click at [452, 86] on div "Equals" at bounding box center [436, 86] width 53 height 18
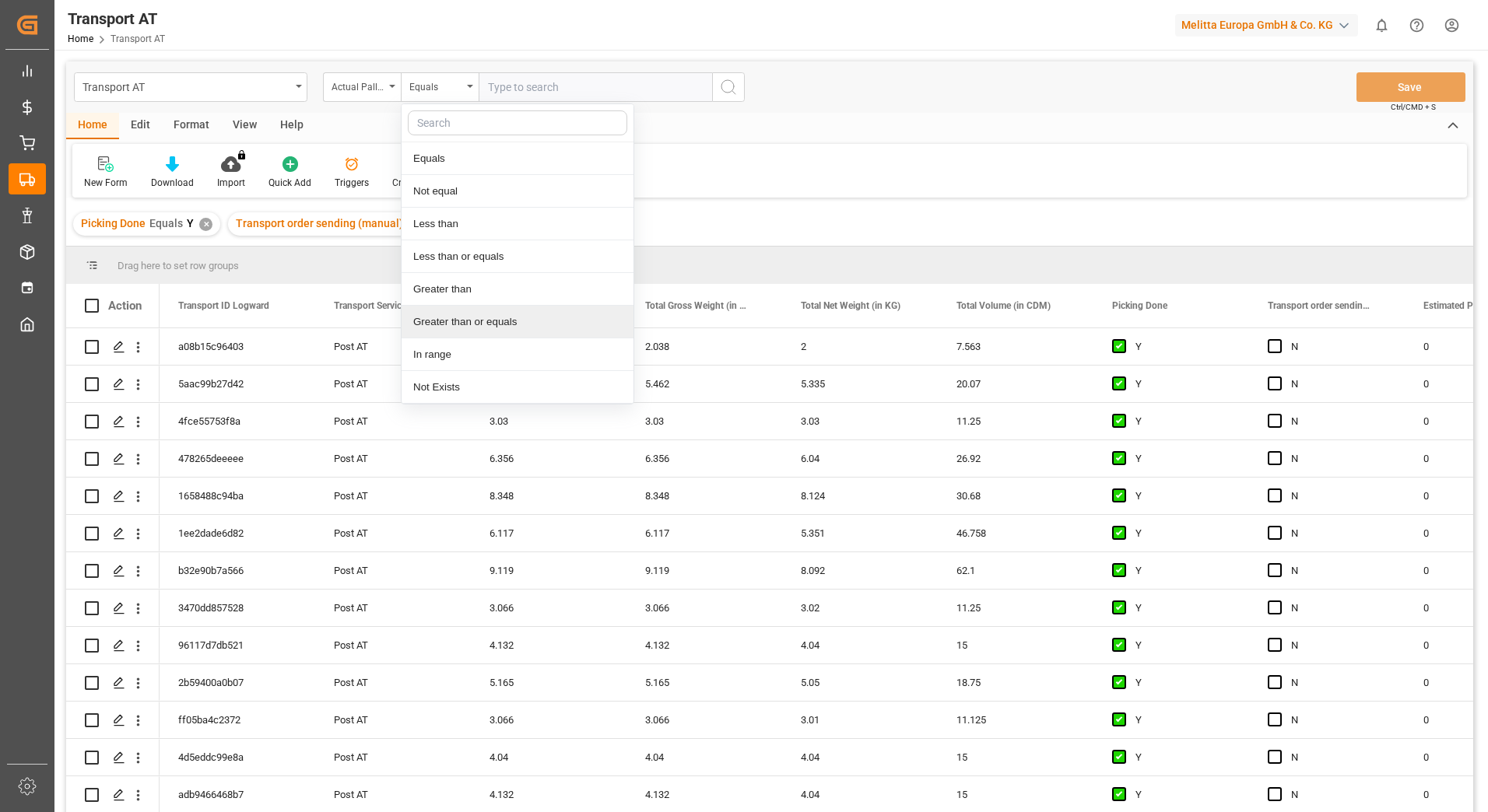
click at [470, 316] on div "Greater than or equals" at bounding box center [517, 322] width 232 height 33
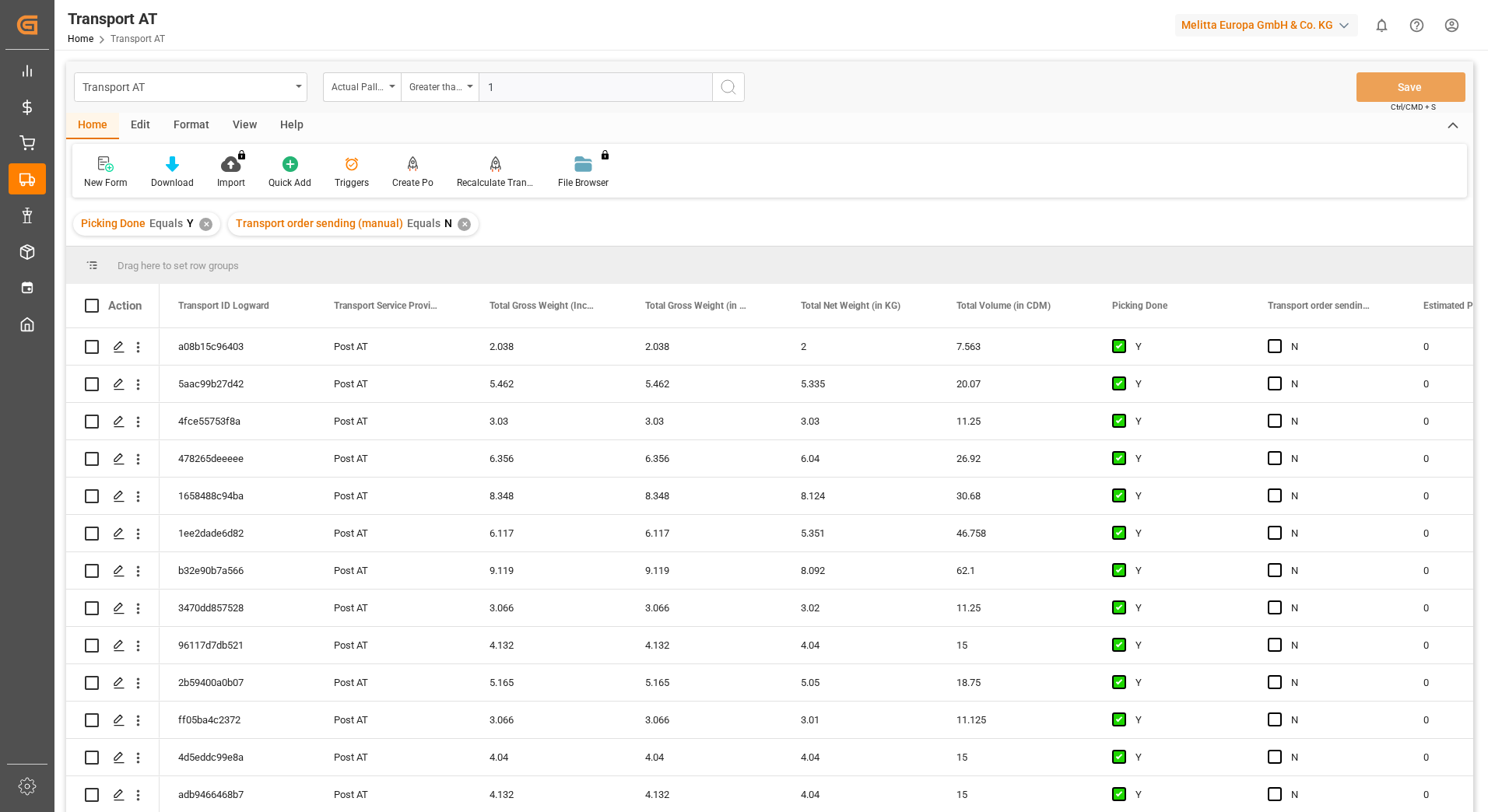
type input "1"
click at [738, 88] on button "search button" at bounding box center [728, 87] width 33 height 30
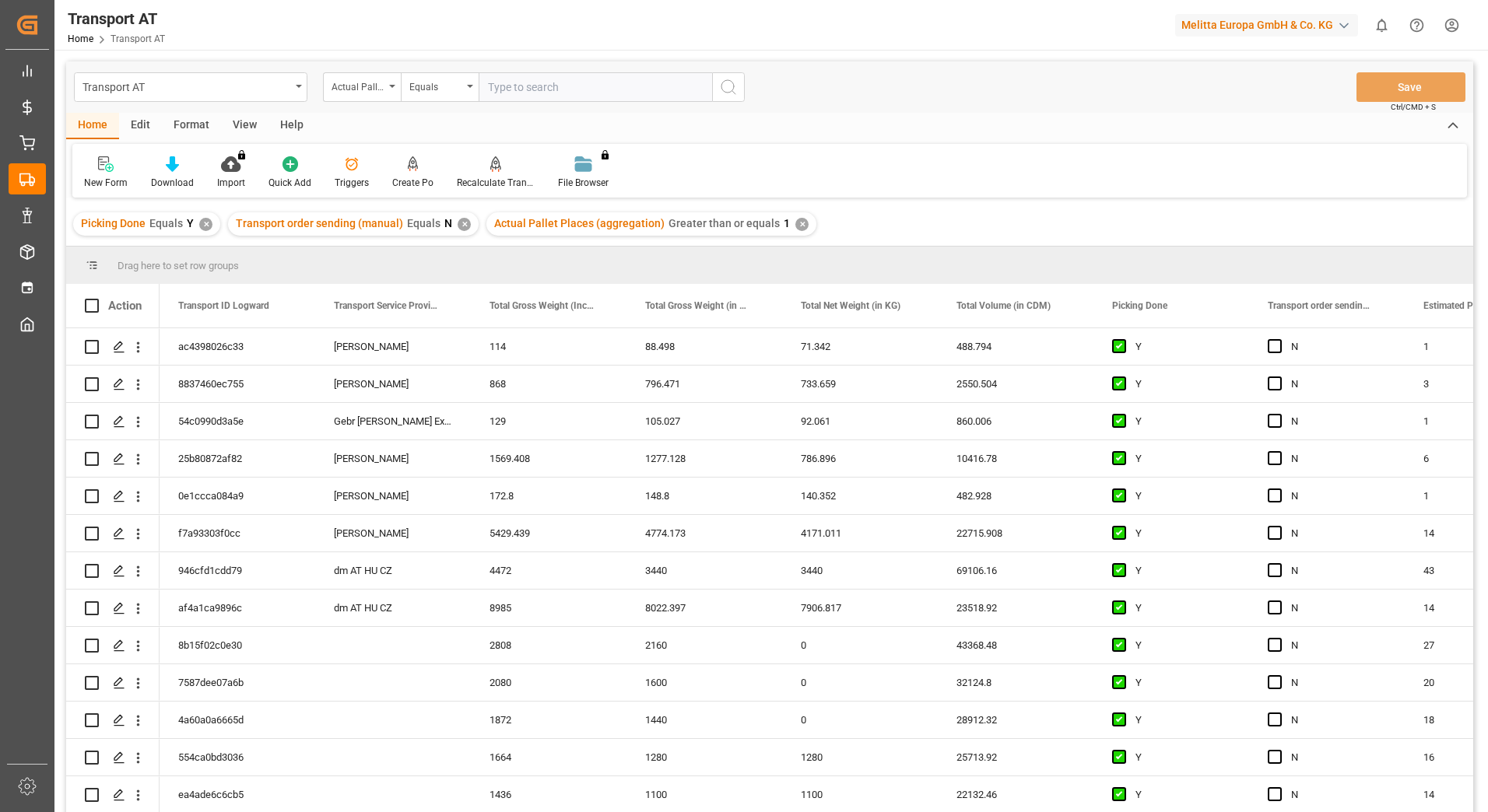
click at [256, 128] on div "View" at bounding box center [245, 126] width 48 height 26
click at [110, 175] on div "Default" at bounding box center [99, 173] width 54 height 35
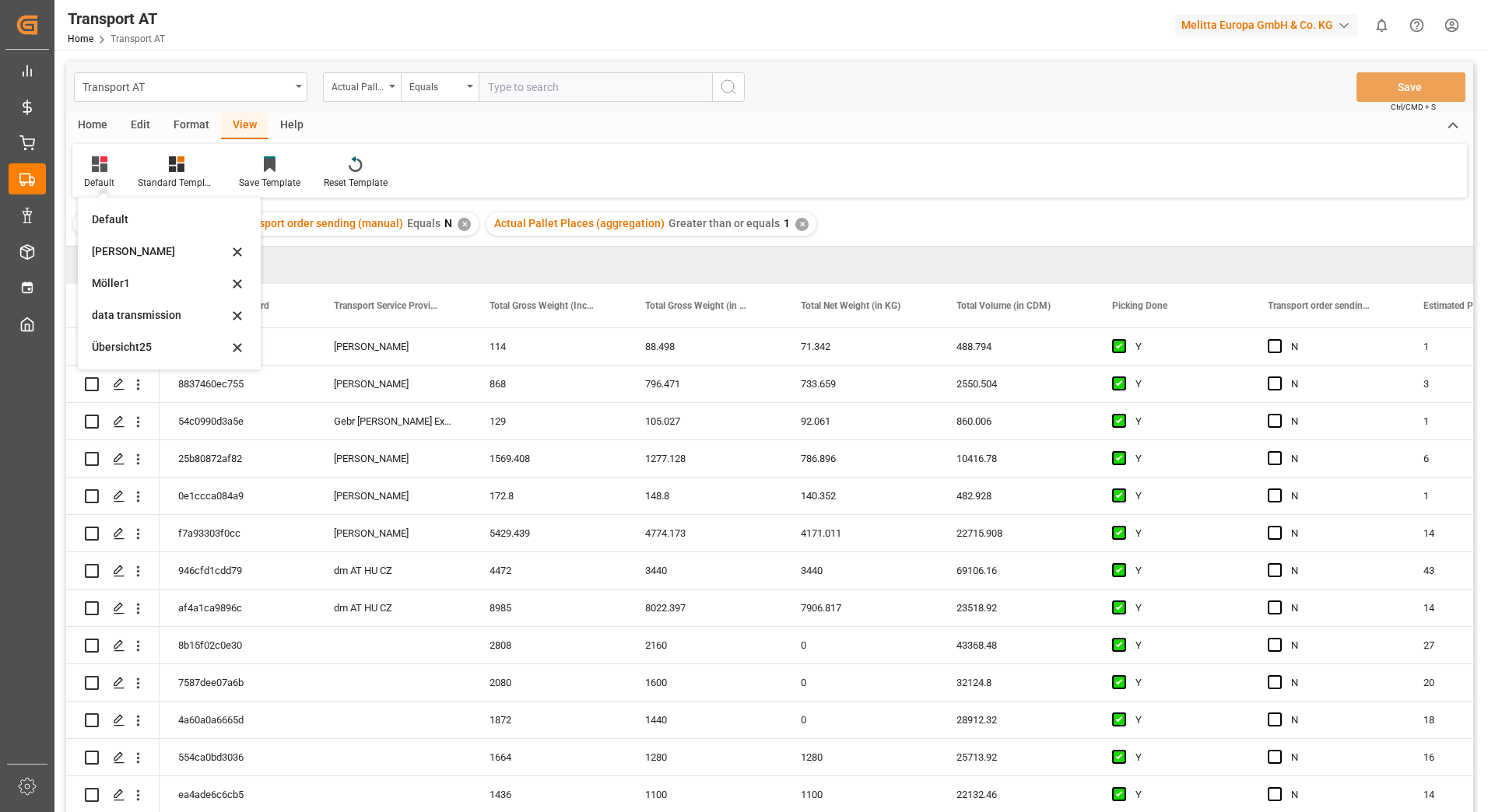
drag, startPoint x: 142, startPoint y: 312, endPoint x: 133, endPoint y: 270, distance: 43.0
click at [143, 312] on div "data transmission" at bounding box center [159, 315] width 136 height 16
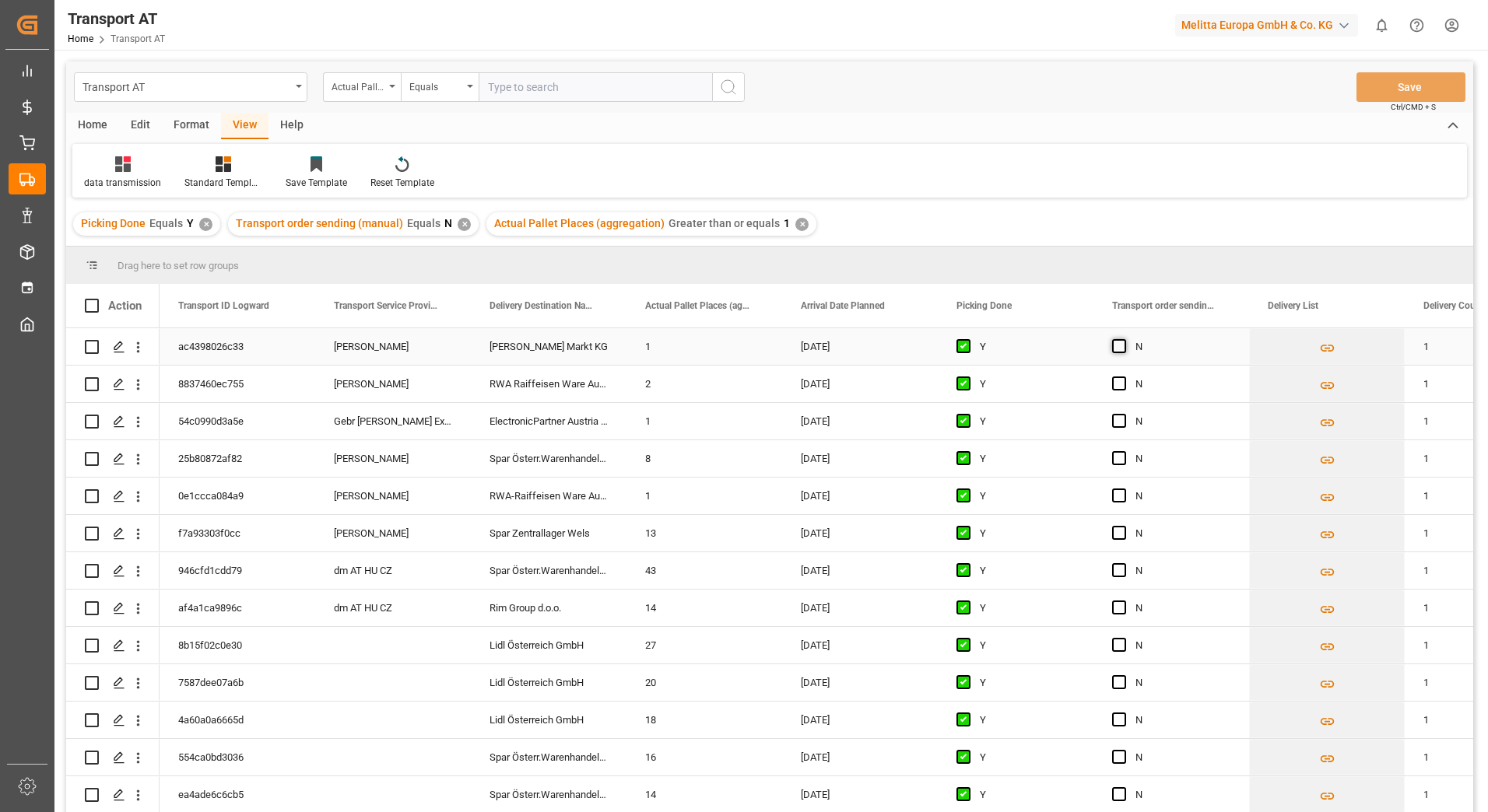
click at [1123, 341] on span "Press SPACE to select this row." at bounding box center [1119, 346] width 14 height 14
click at [1124, 339] on input "Press SPACE to select this row." at bounding box center [1124, 339] width 0 height 0
click at [1117, 386] on span "Press SPACE to select this row." at bounding box center [1119, 383] width 14 height 14
click at [1124, 376] on input "Press SPACE to select this row." at bounding box center [1124, 376] width 0 height 0
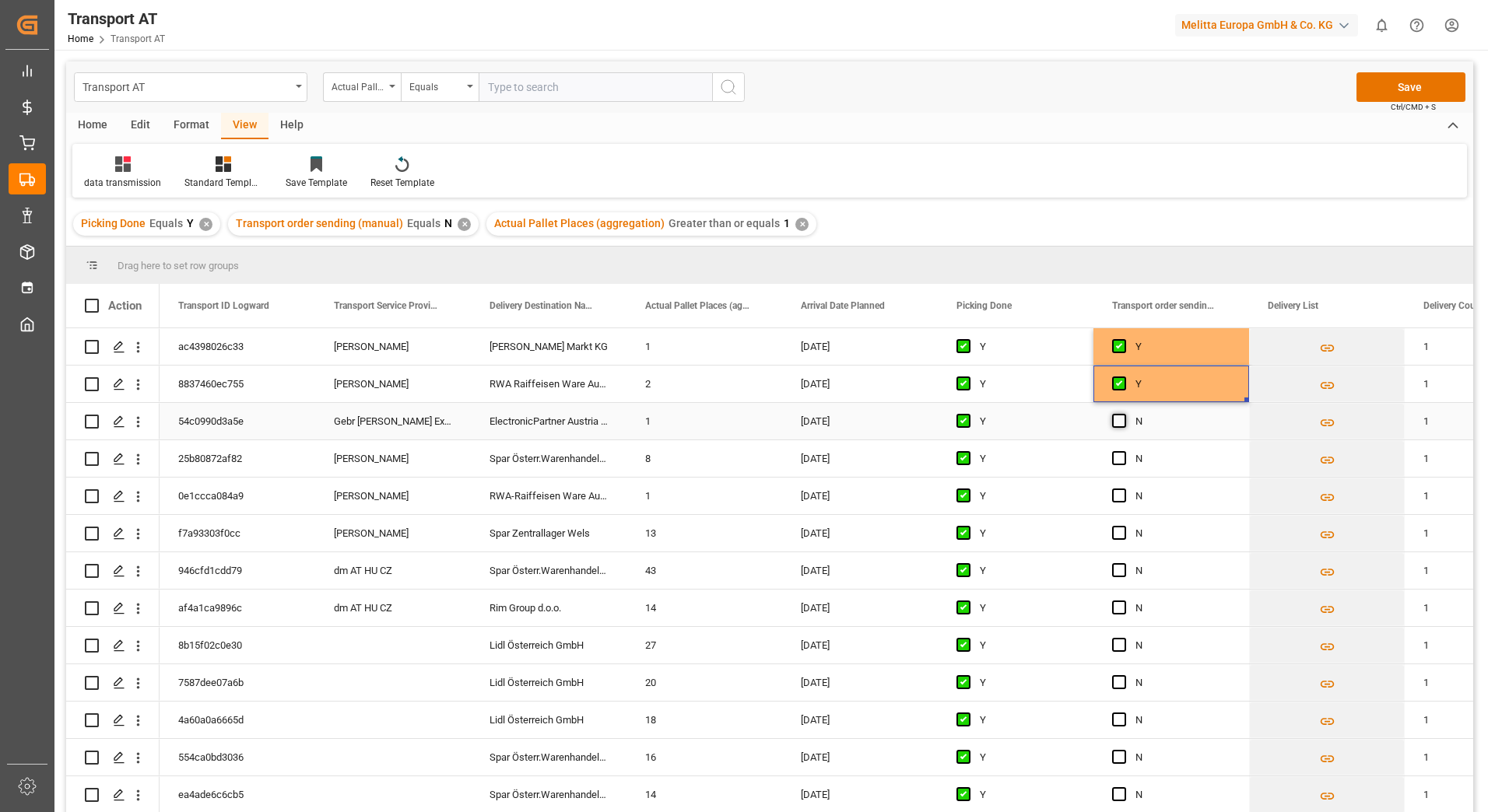
click at [1122, 421] on span "Press SPACE to select this row." at bounding box center [1119, 421] width 14 height 14
click at [1124, 414] on input "Press SPACE to select this row." at bounding box center [1124, 414] width 0 height 0
click at [1122, 457] on span "Press SPACE to select this row." at bounding box center [1119, 458] width 14 height 14
click at [1124, 451] on input "Press SPACE to select this row." at bounding box center [1124, 451] width 0 height 0
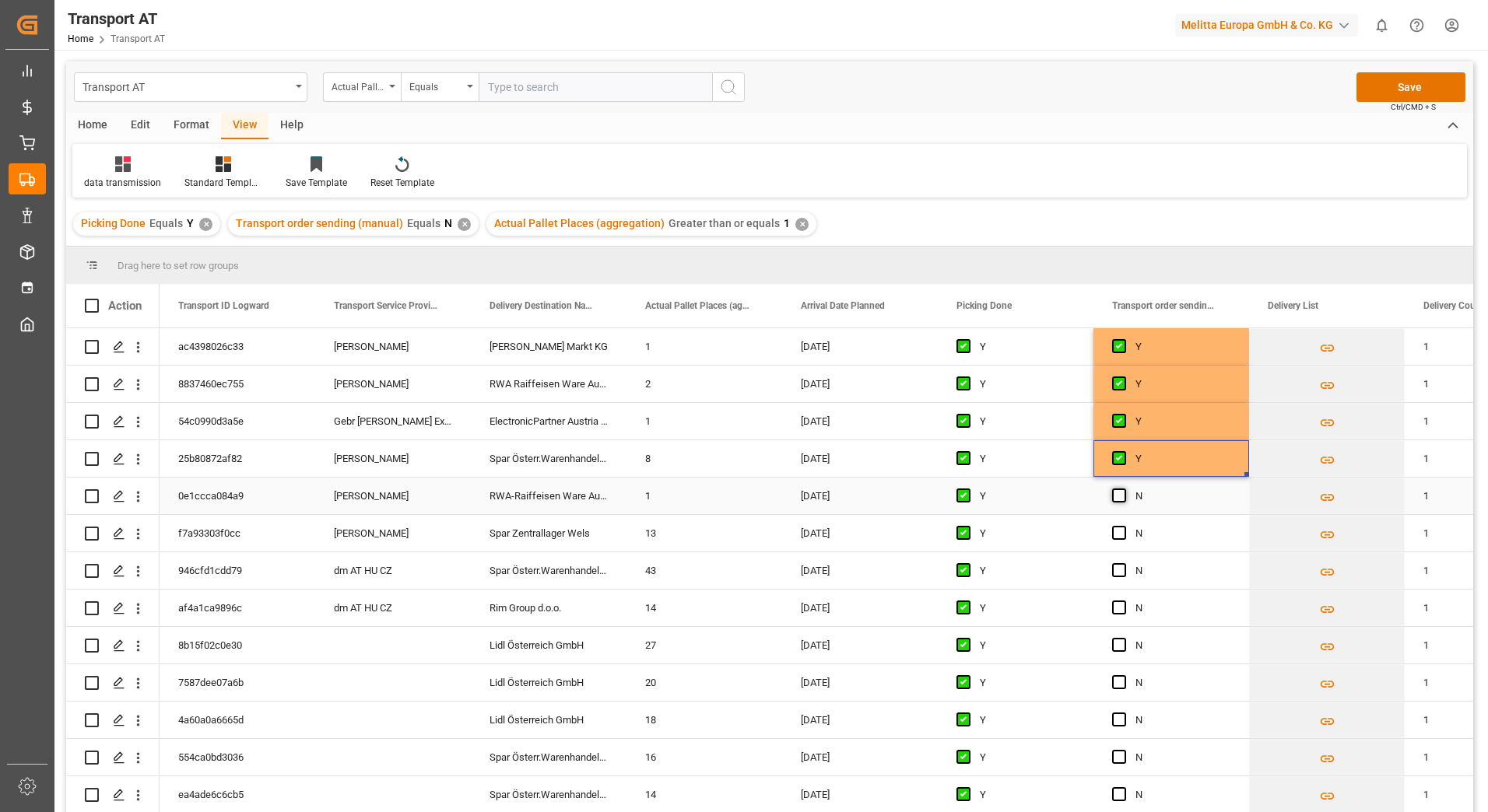
click at [1118, 499] on span "Press SPACE to select this row." at bounding box center [1119, 495] width 14 height 14
click at [1124, 488] on input "Press SPACE to select this row." at bounding box center [1124, 488] width 0 height 0
click at [1118, 530] on span "Press SPACE to select this row." at bounding box center [1119, 533] width 14 height 14
click at [1124, 526] on input "Press SPACE to select this row." at bounding box center [1124, 526] width 0 height 0
click at [1433, 79] on button "Save" at bounding box center [1411, 87] width 109 height 30
